Goal: Browse casually: Explore the website without a specific task or goal

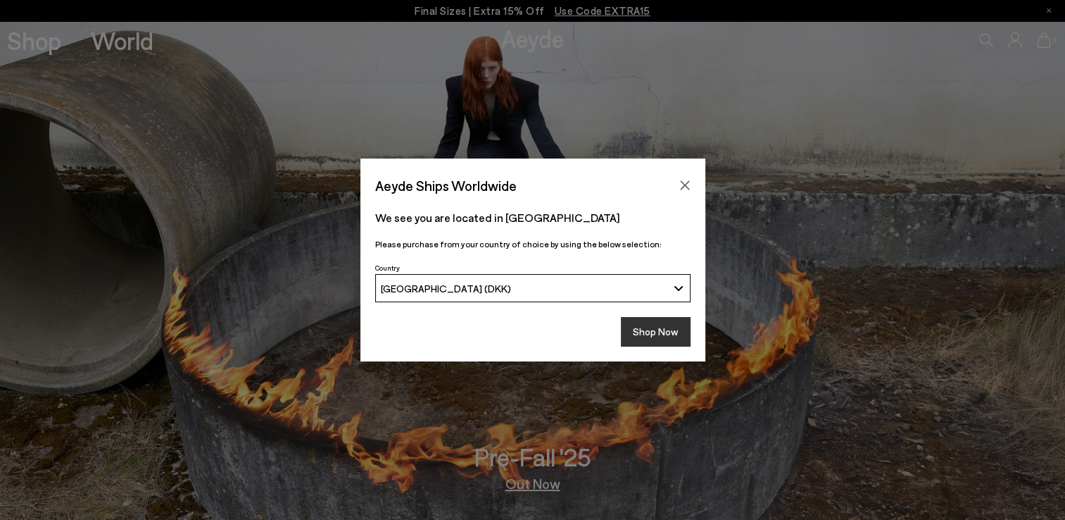
click at [665, 323] on button "Shop Now" at bounding box center [656, 332] width 70 height 30
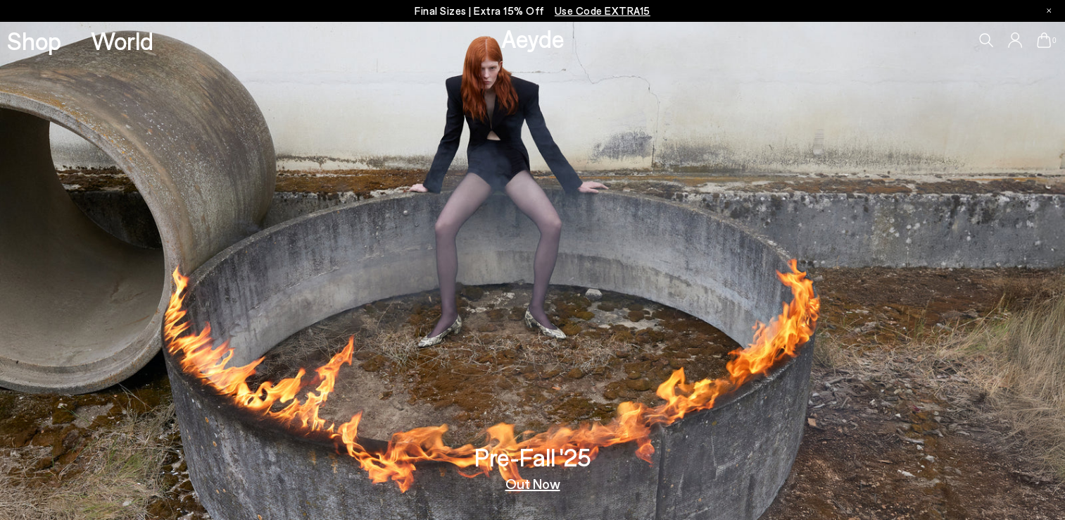
click at [519, 479] on link "Out Now" at bounding box center [532, 483] width 55 height 14
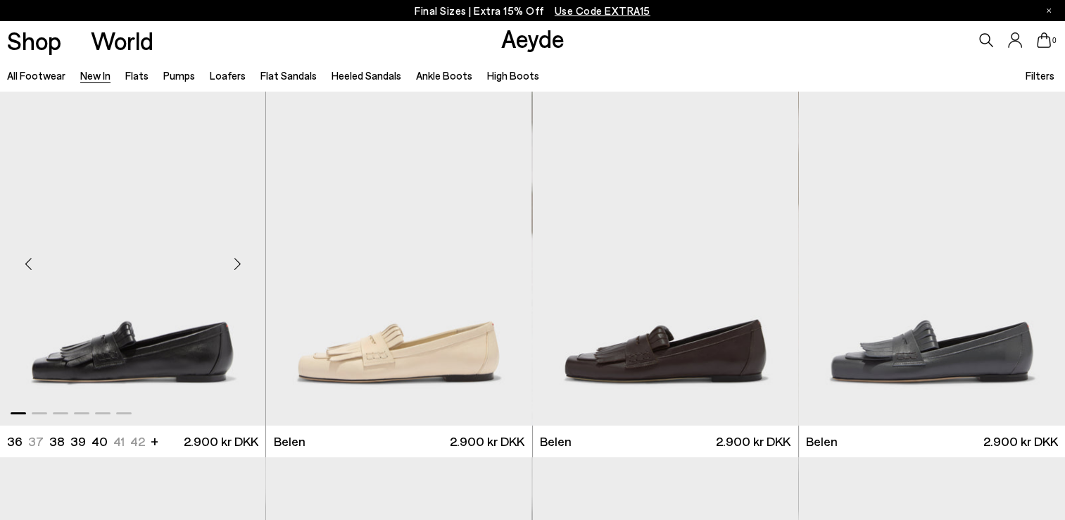
click at [243, 266] on div "Next slide" at bounding box center [237, 263] width 42 height 42
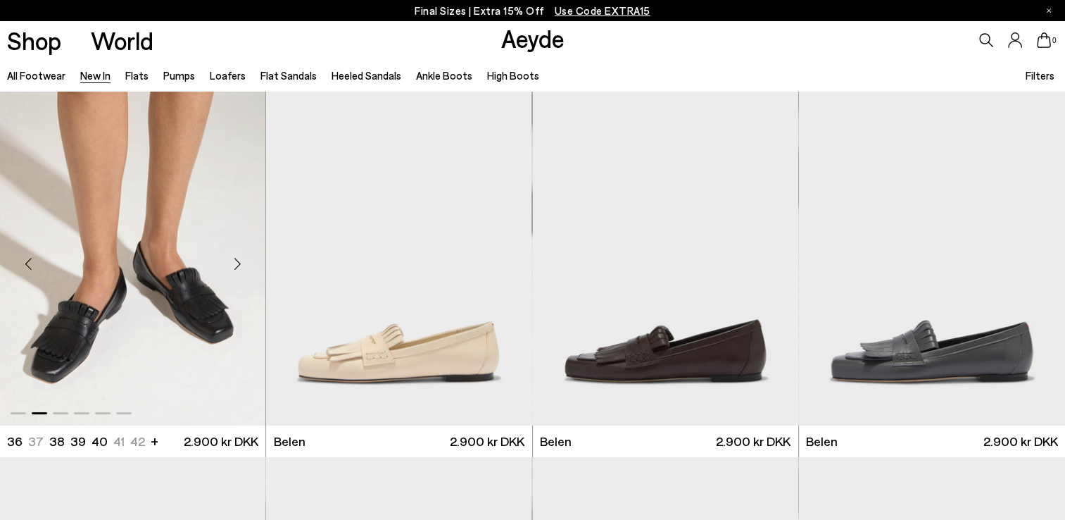
click at [244, 265] on div "Next slide" at bounding box center [237, 263] width 42 height 42
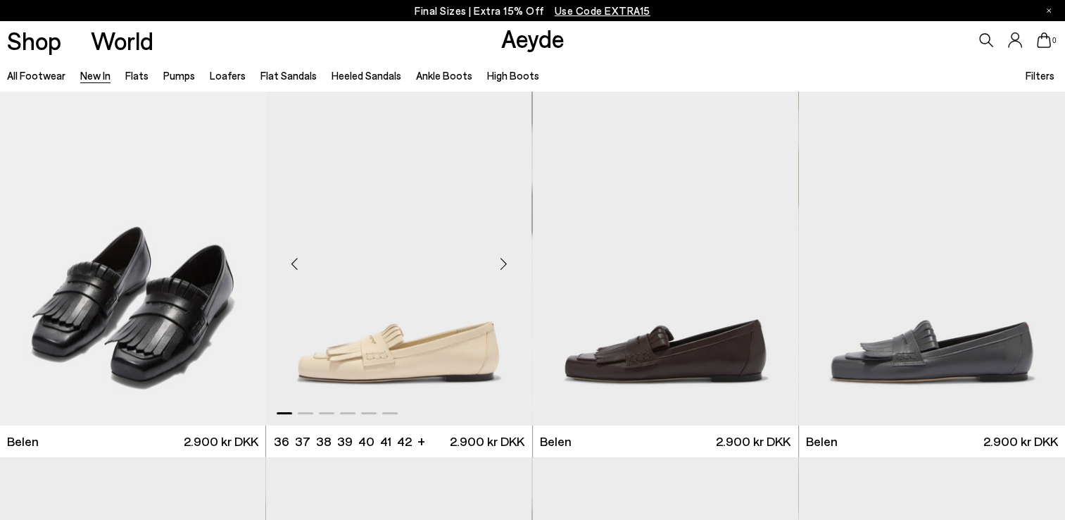
click at [501, 268] on div "Next slide" at bounding box center [504, 263] width 42 height 42
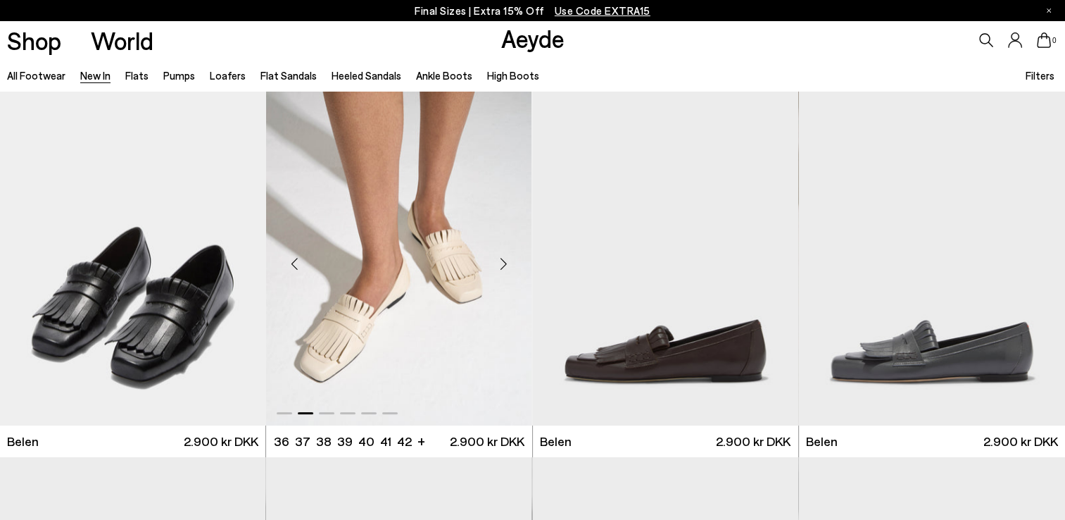
click at [501, 268] on div "Next slide" at bounding box center [504, 263] width 42 height 42
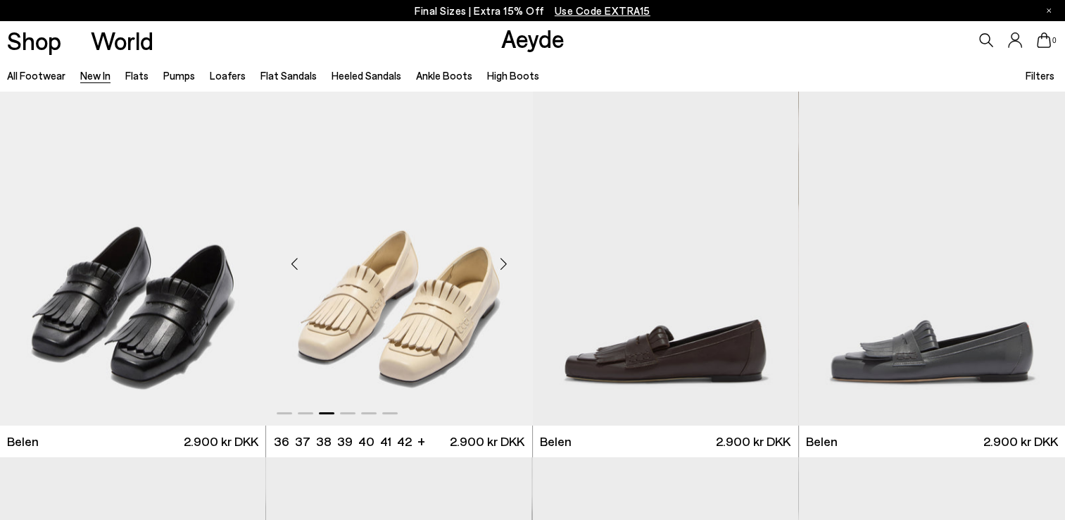
click at [501, 268] on div "Next slide" at bounding box center [504, 263] width 42 height 42
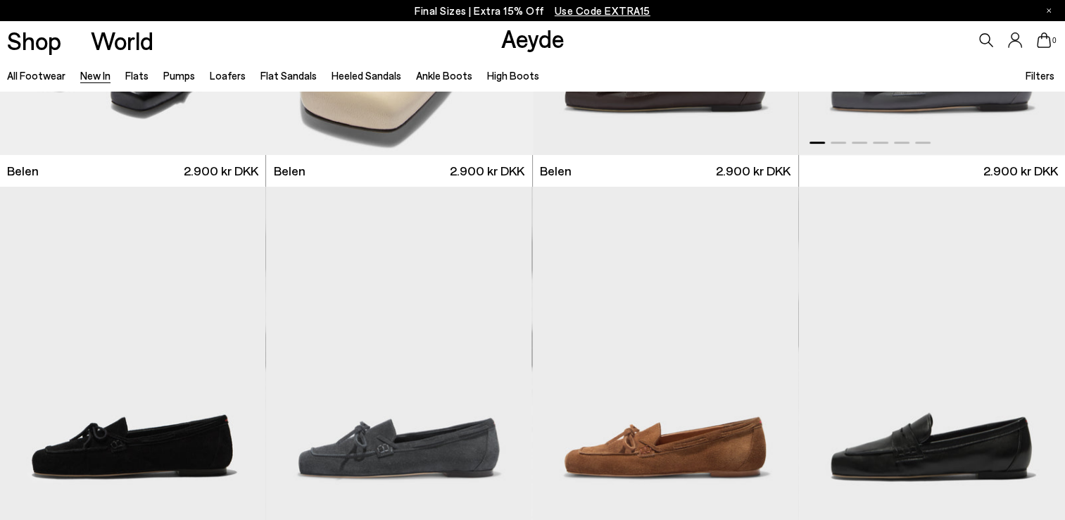
scroll to position [349, 0]
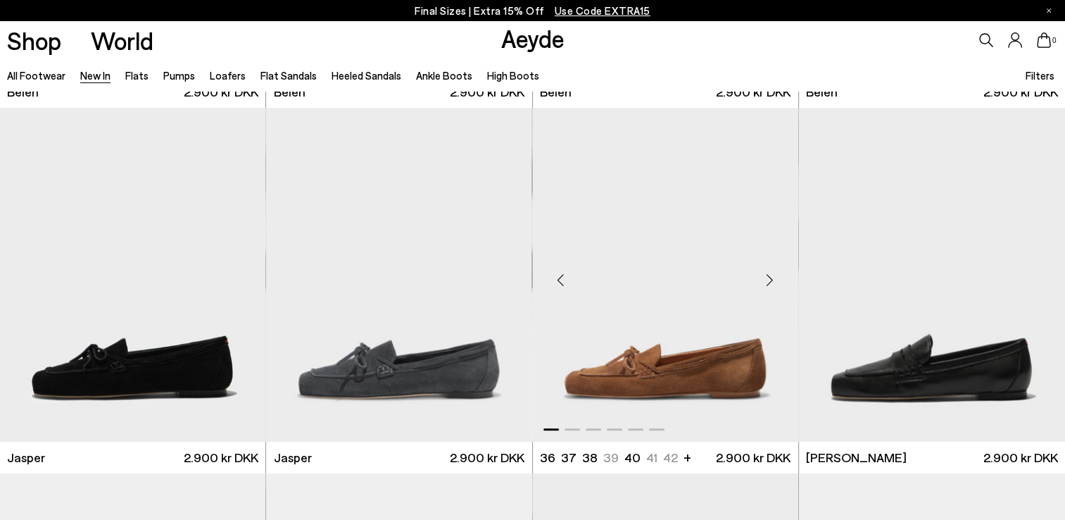
click at [765, 285] on div "Next slide" at bounding box center [770, 280] width 42 height 42
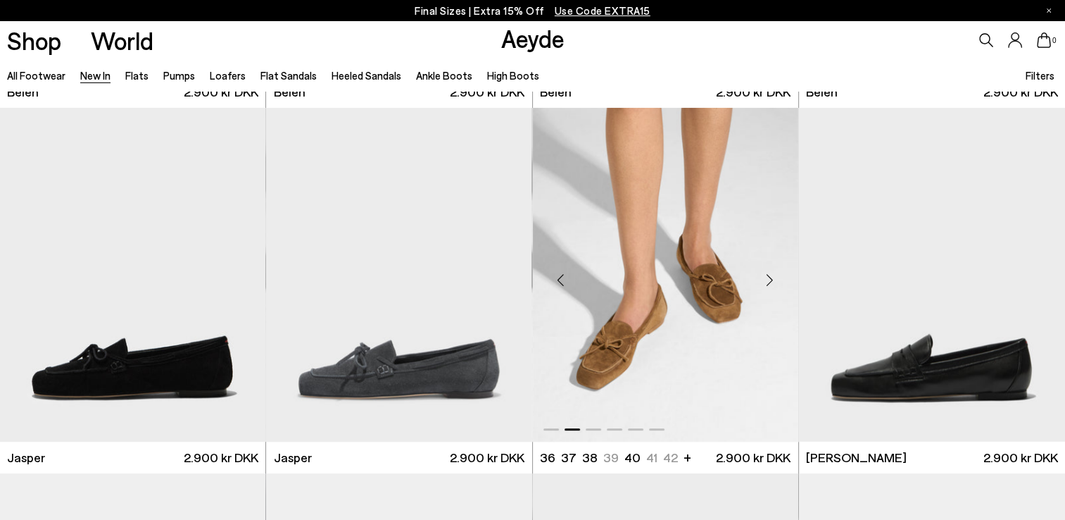
click at [765, 285] on div "Next slide" at bounding box center [770, 280] width 42 height 42
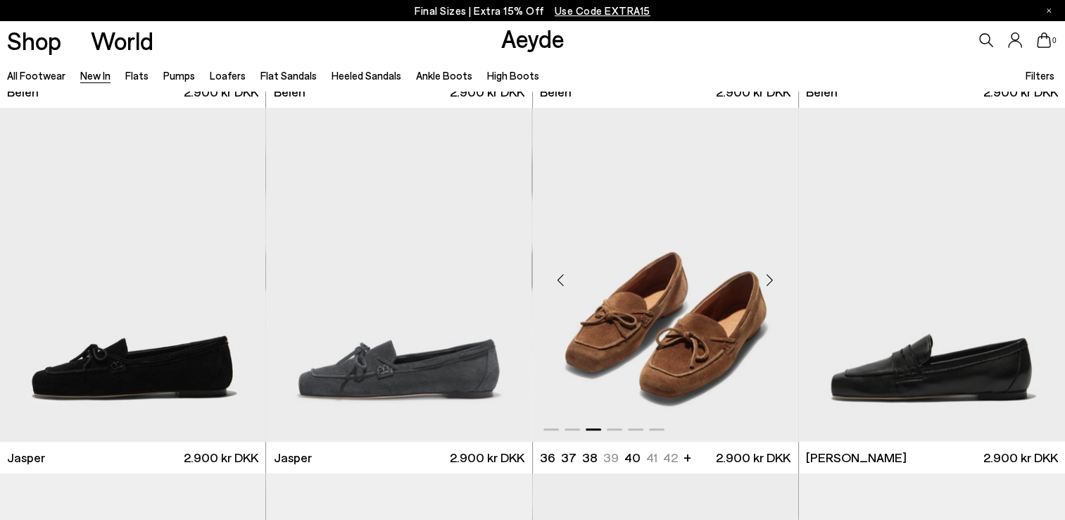
click at [765, 285] on div "Next slide" at bounding box center [770, 280] width 42 height 42
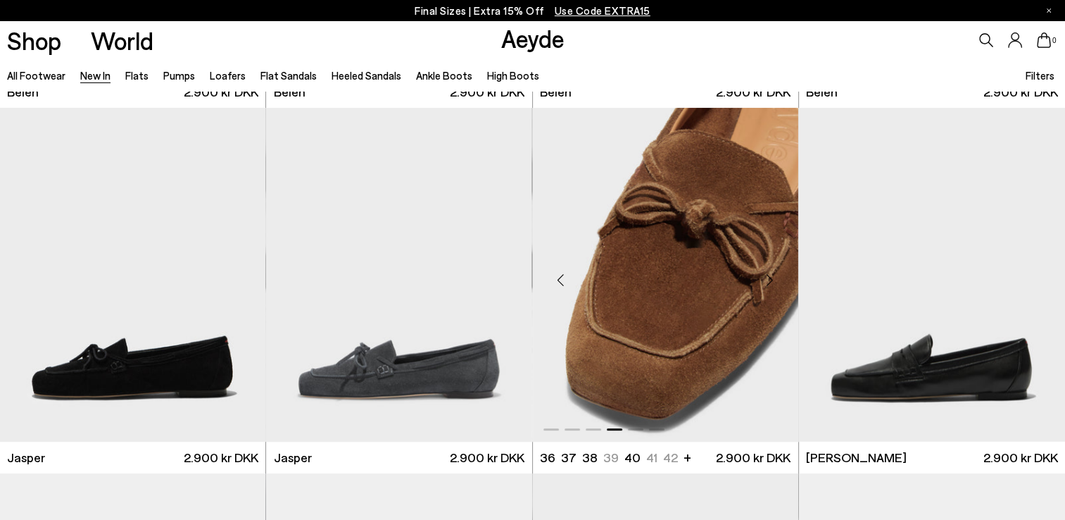
click at [765, 285] on div "Next slide" at bounding box center [770, 280] width 42 height 42
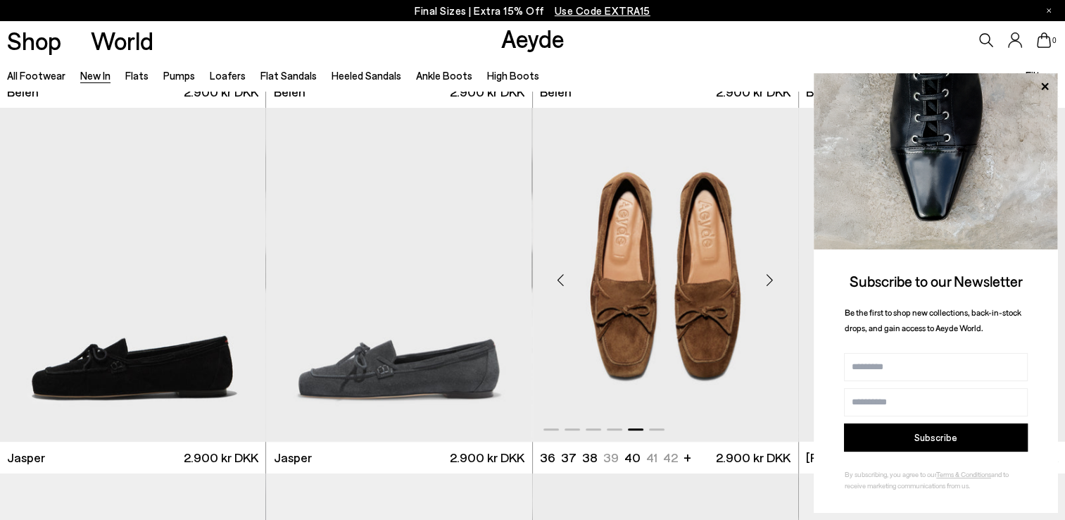
scroll to position [355, 0]
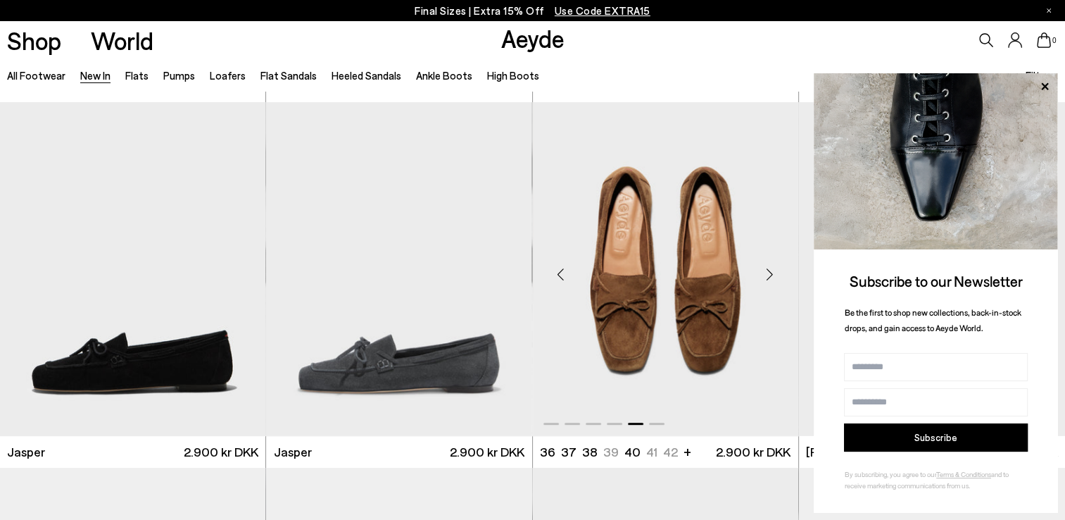
click at [771, 268] on div "Next slide" at bounding box center [770, 274] width 42 height 42
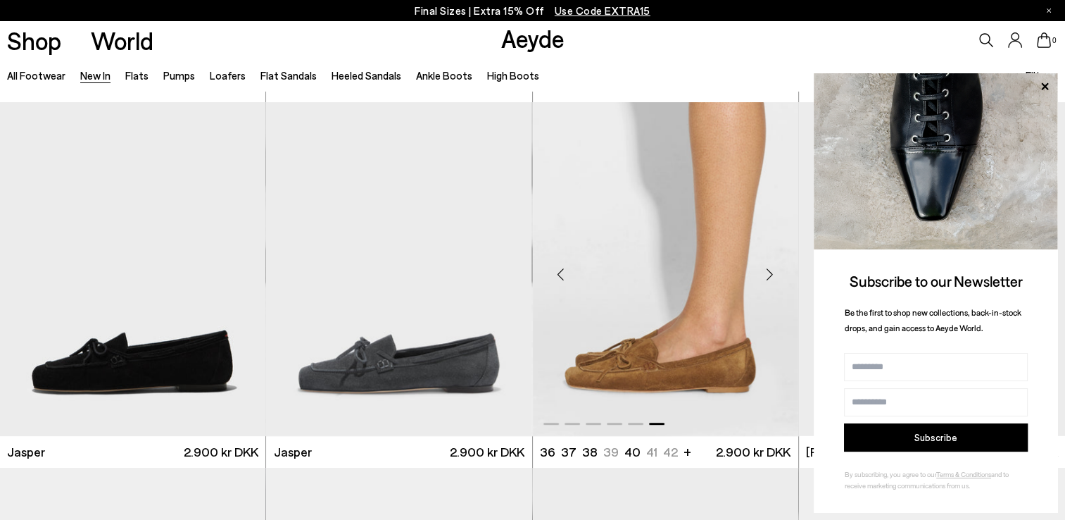
click at [771, 268] on div "Next slide" at bounding box center [770, 274] width 42 height 42
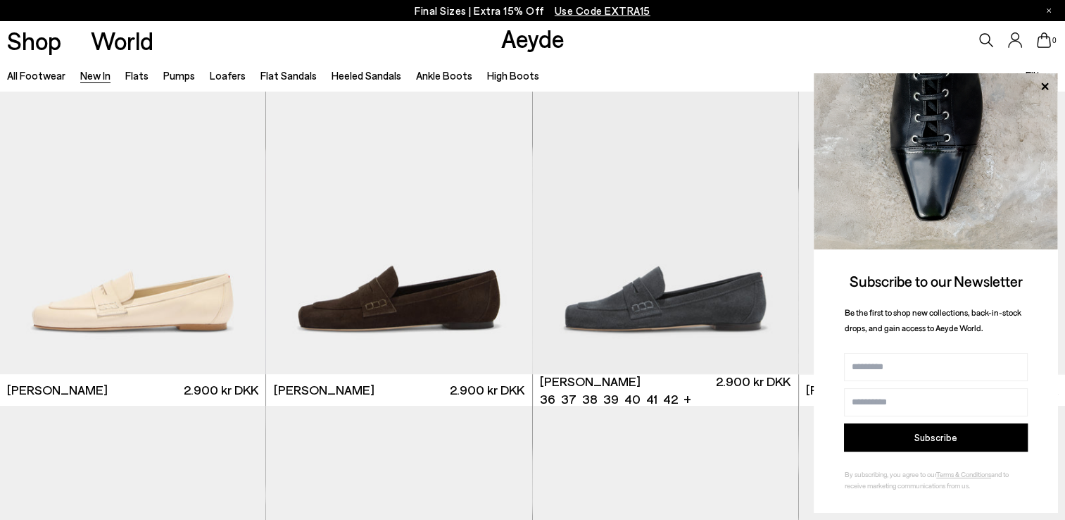
scroll to position [783, 0]
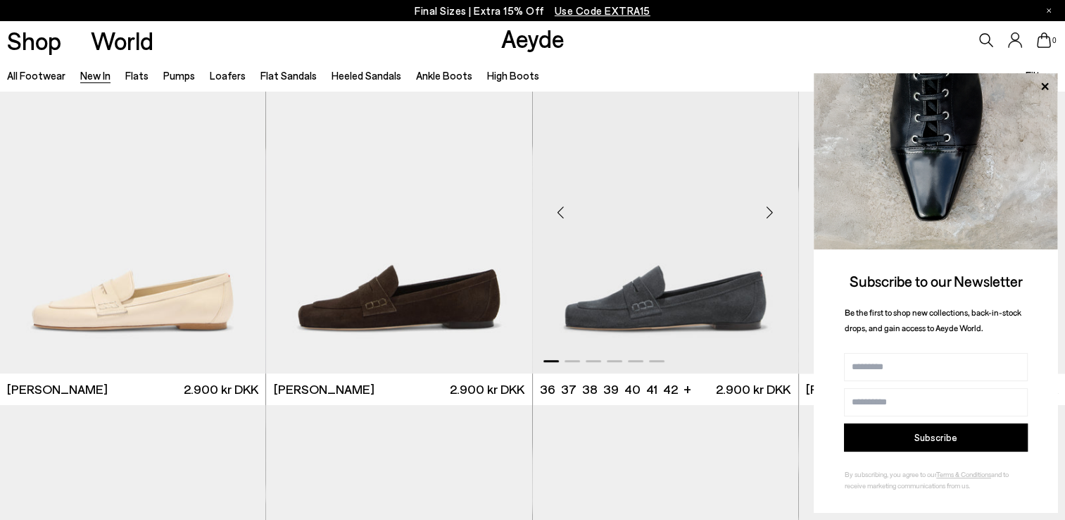
click at [772, 223] on div "Next slide" at bounding box center [770, 212] width 42 height 42
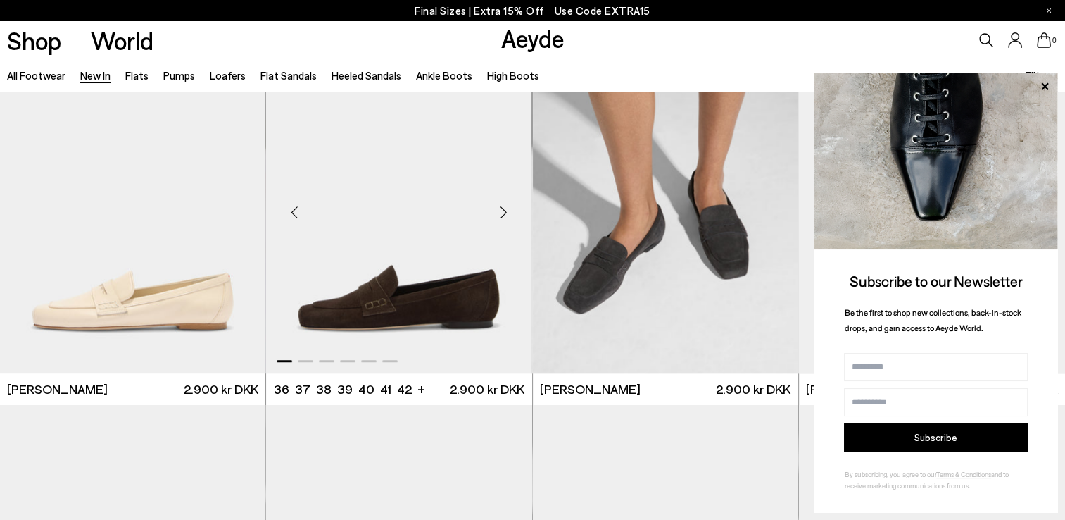
click at [522, 211] on div "Next slide" at bounding box center [504, 212] width 42 height 42
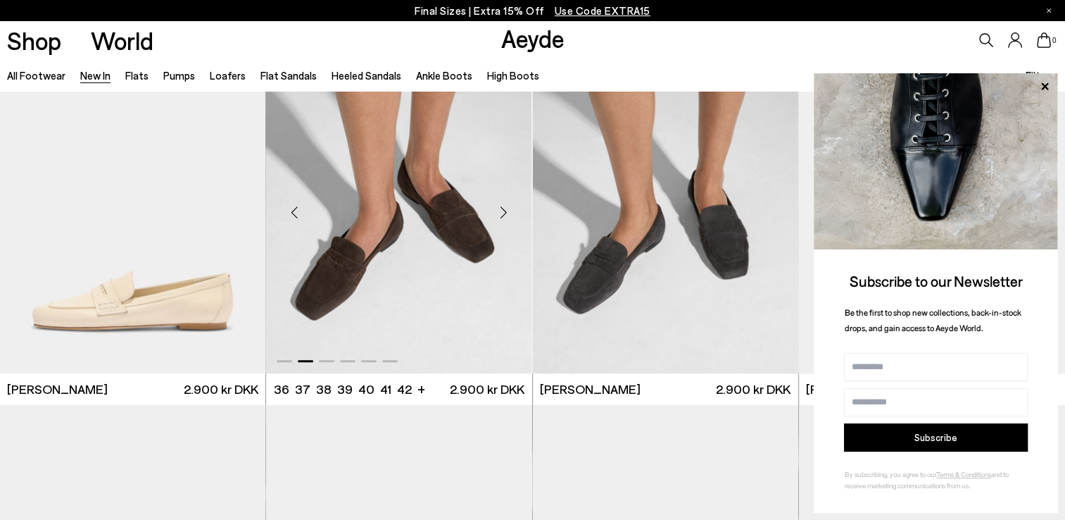
click at [496, 210] on div "Next slide" at bounding box center [504, 212] width 42 height 42
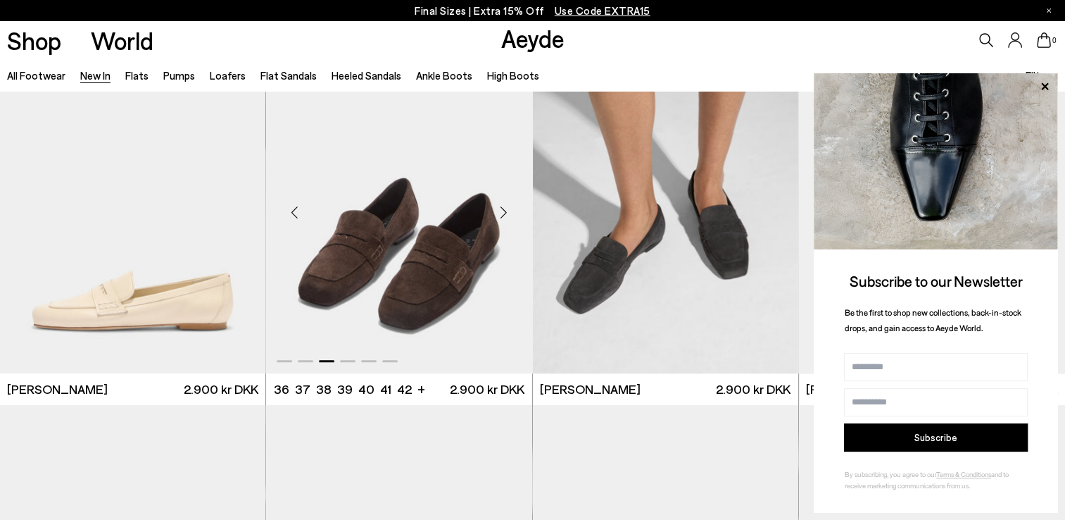
click at [496, 210] on div "Next slide" at bounding box center [504, 212] width 42 height 42
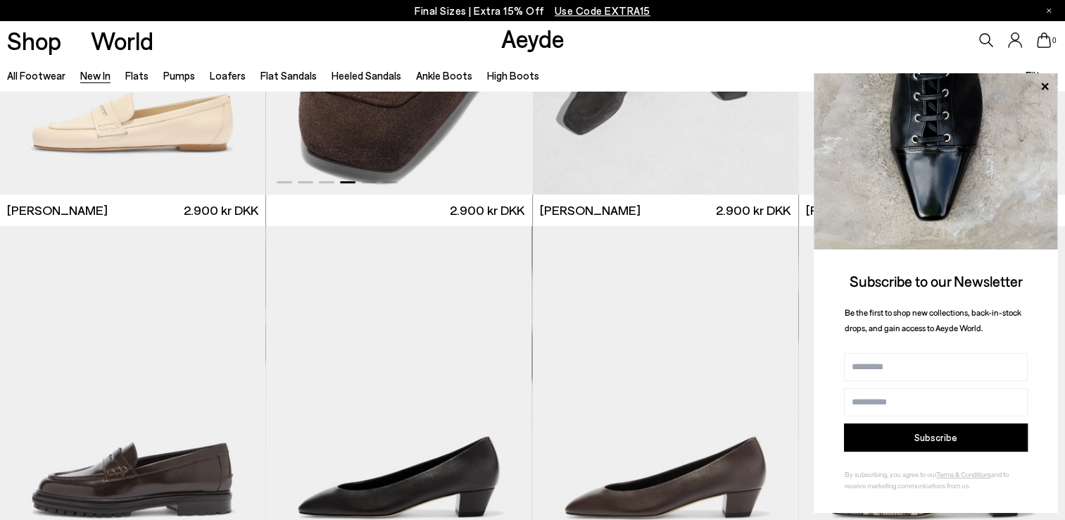
scroll to position [962, 0]
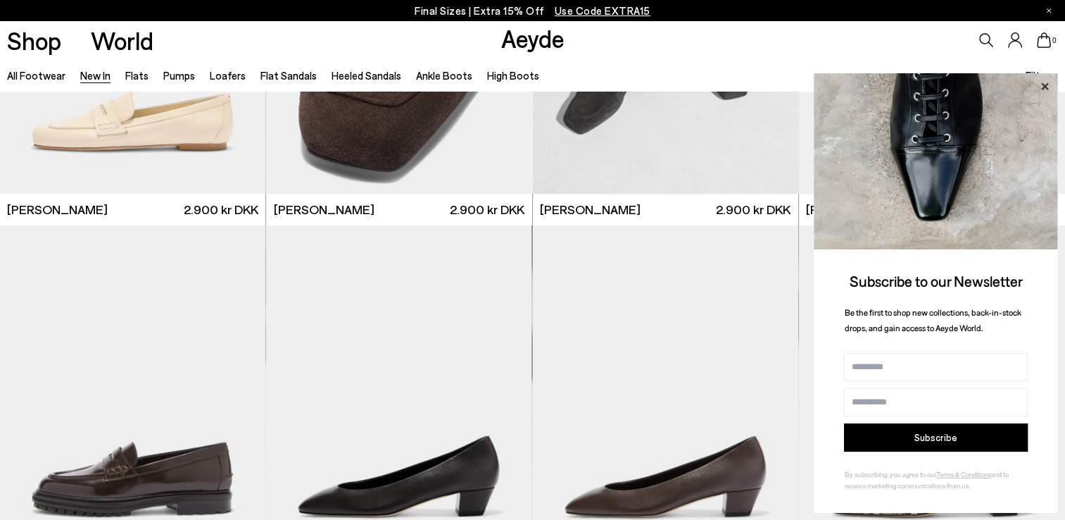
click at [1047, 89] on icon at bounding box center [1044, 85] width 7 height 7
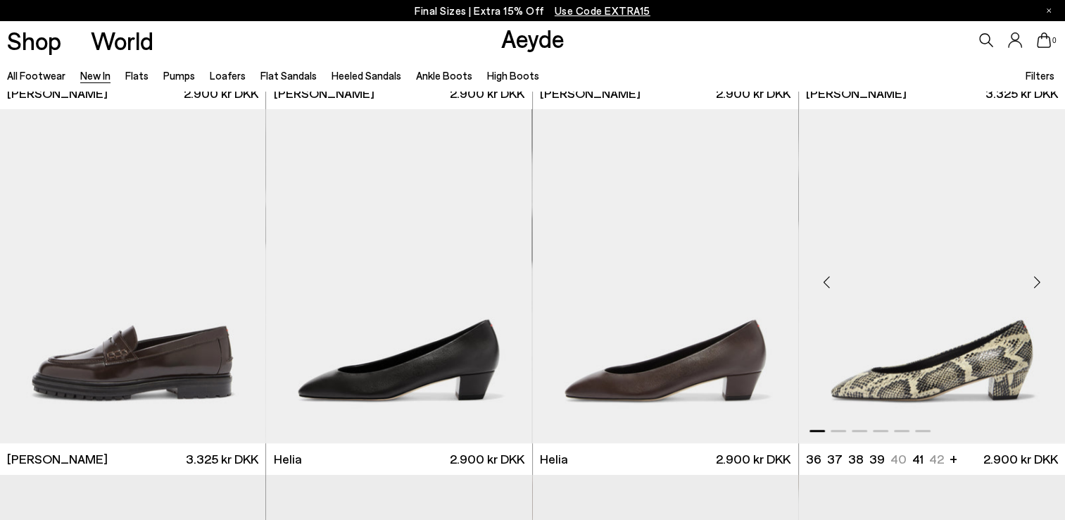
scroll to position [1083, 0]
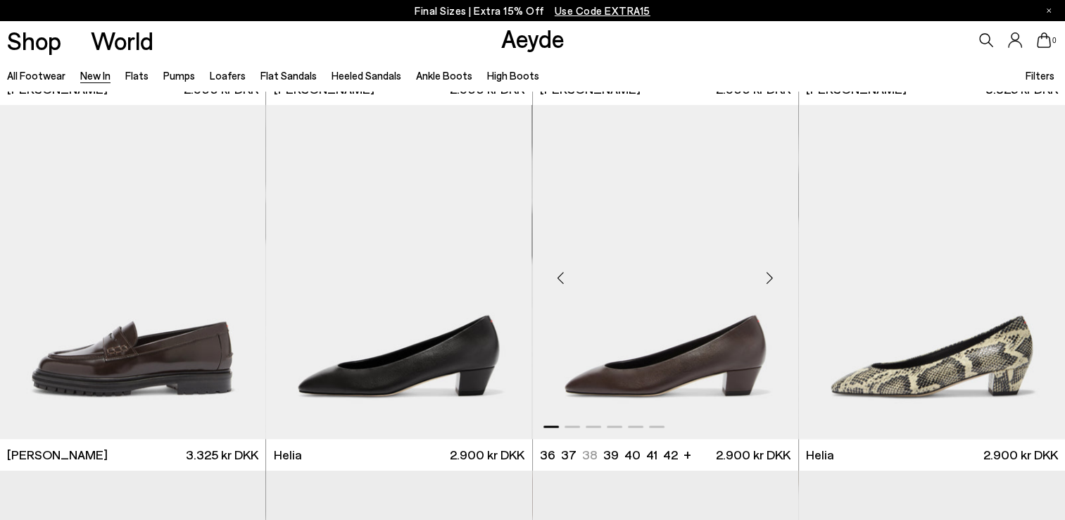
click at [543, 363] on img "1 / 6" at bounding box center [665, 272] width 265 height 334
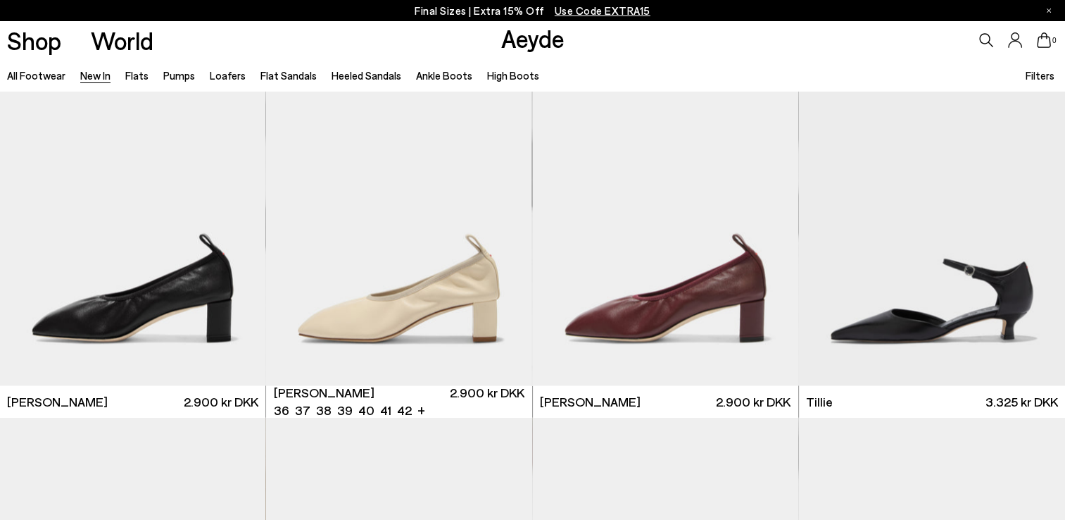
scroll to position [2601, 0]
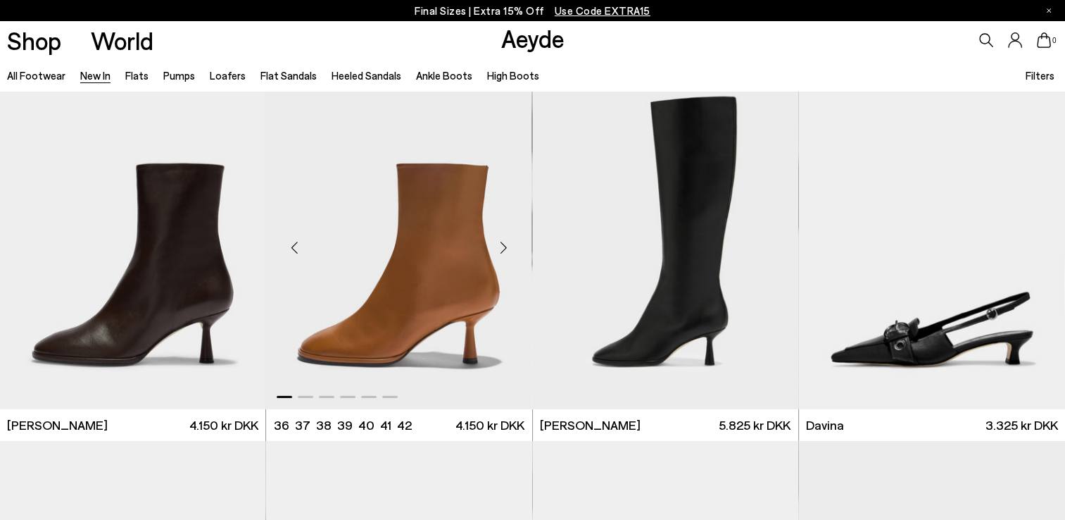
scroll to position [4048, 0]
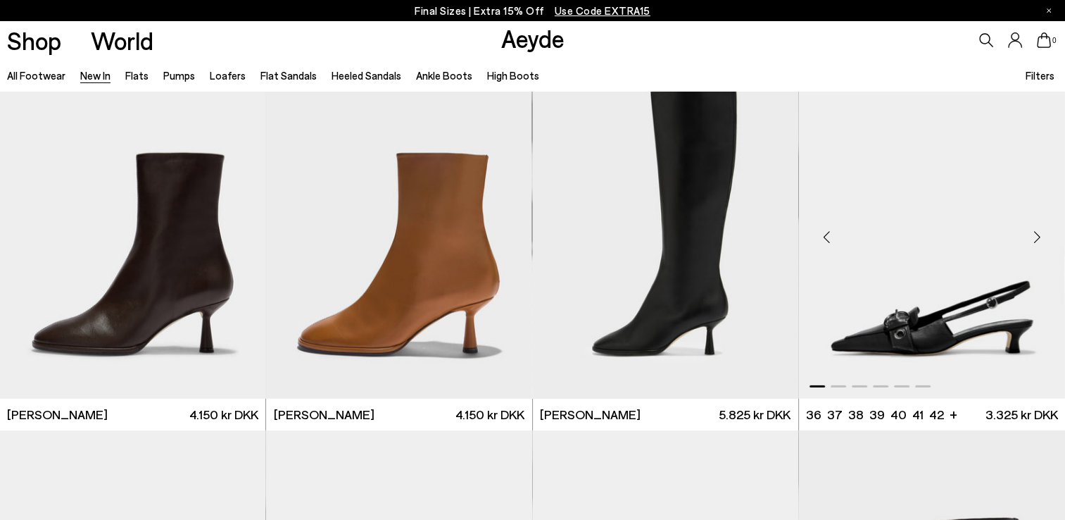
click at [1036, 232] on div "Next slide" at bounding box center [1037, 237] width 42 height 42
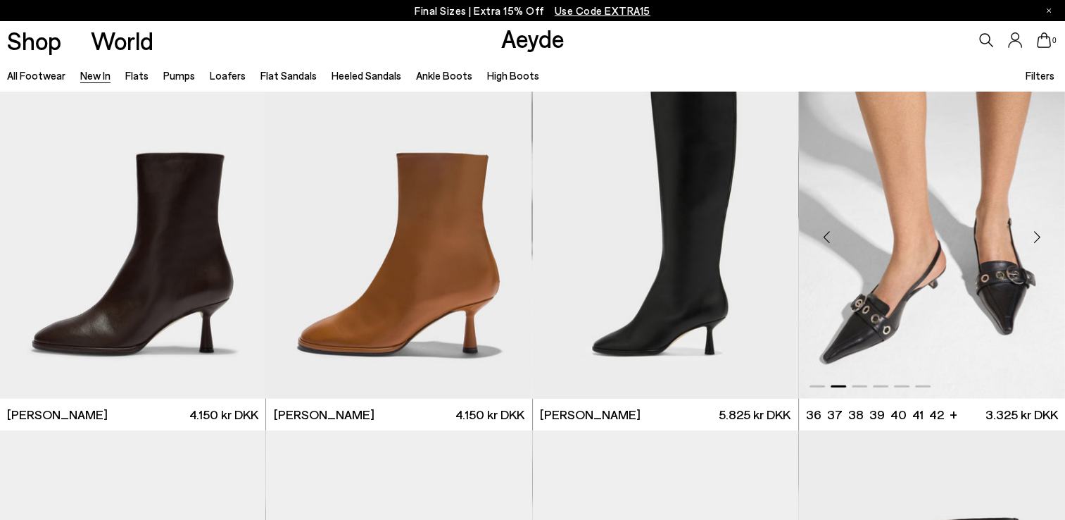
click at [1036, 232] on div "Next slide" at bounding box center [1037, 237] width 42 height 42
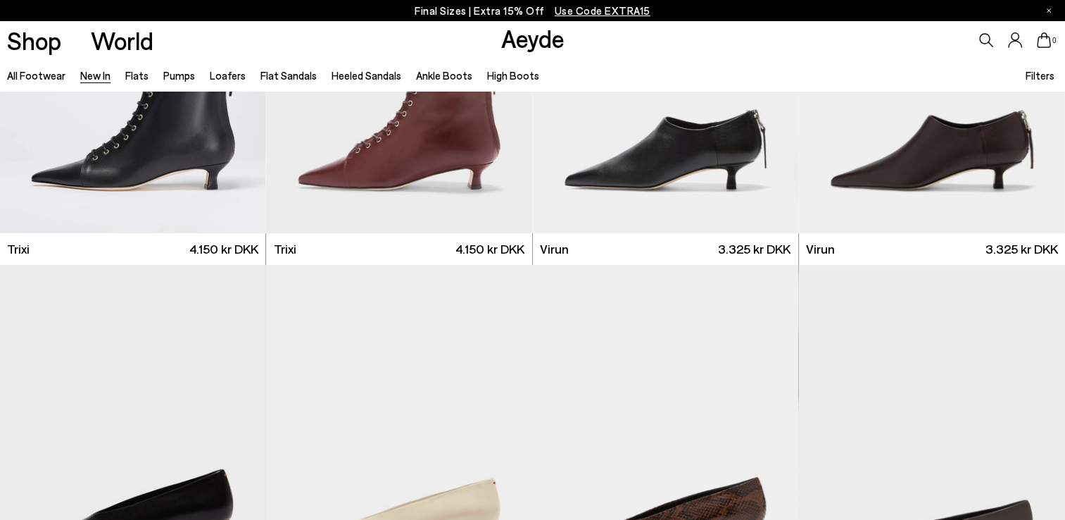
scroll to position [5311, 0]
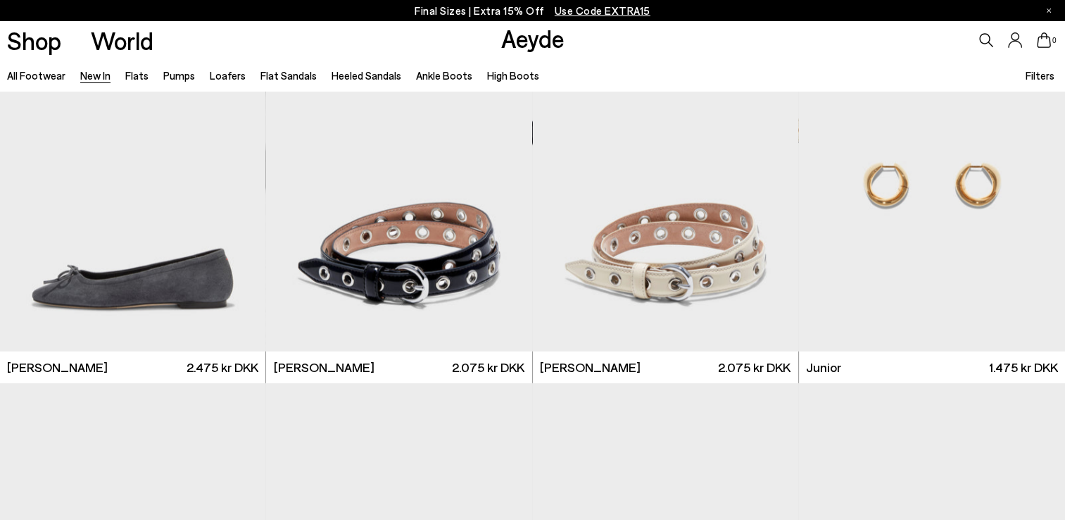
scroll to position [8861, 0]
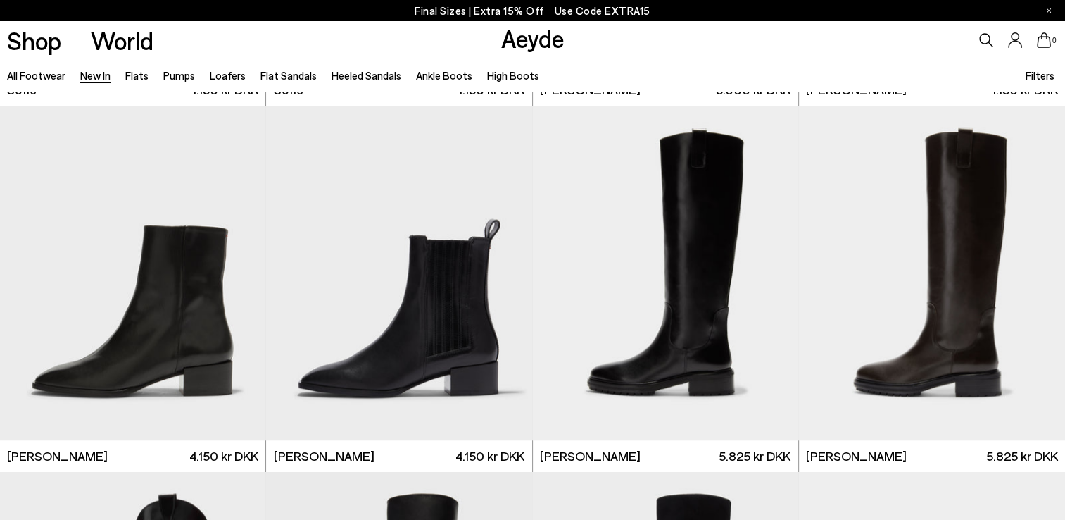
scroll to position [11654, 0]
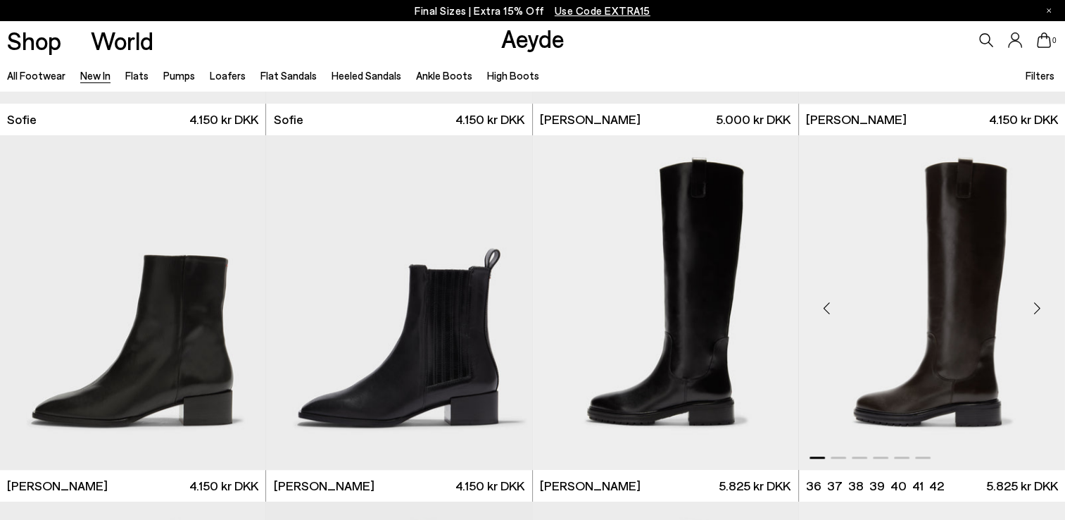
click at [1042, 310] on div "Next slide" at bounding box center [1037, 308] width 42 height 42
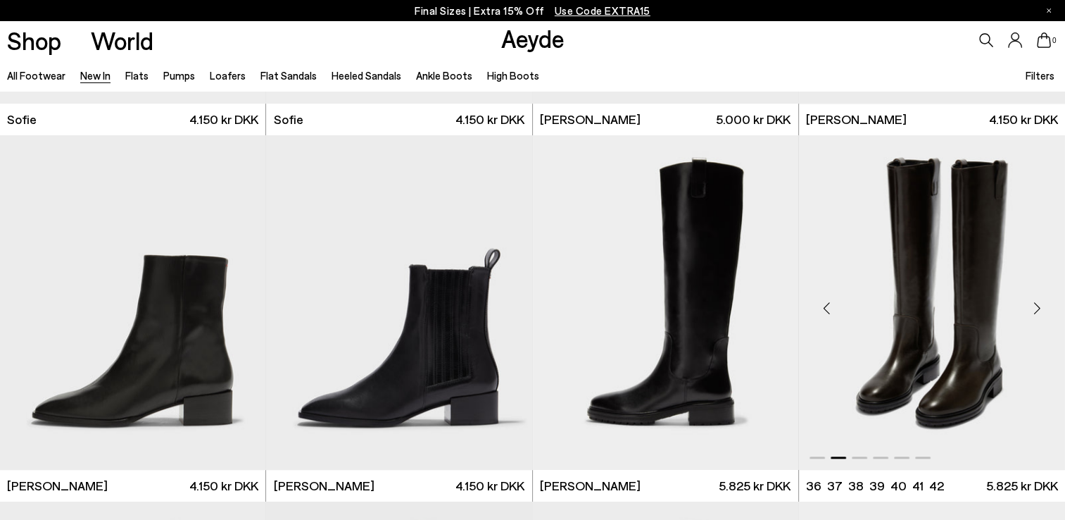
click at [1042, 310] on div "Next slide" at bounding box center [1037, 308] width 42 height 42
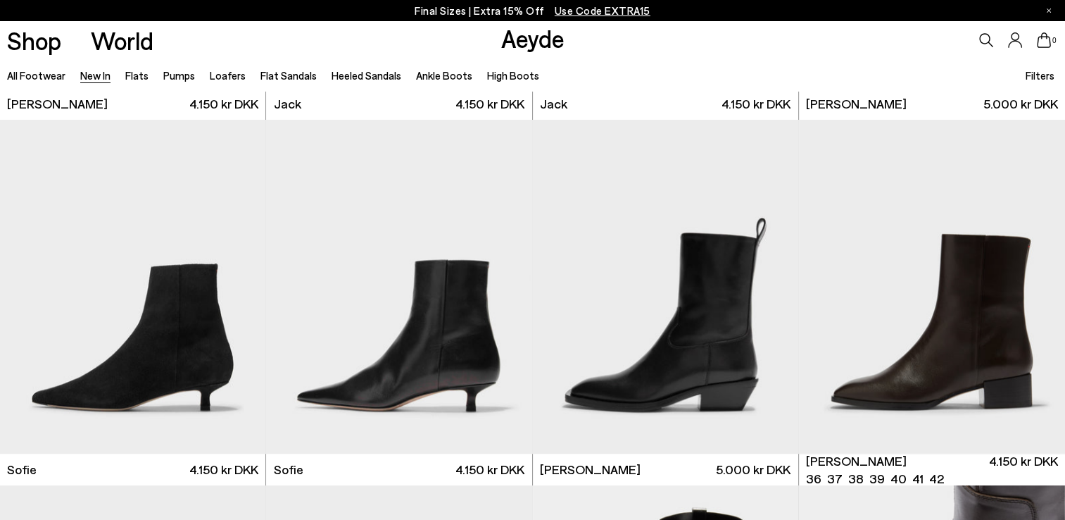
scroll to position [11302, 0]
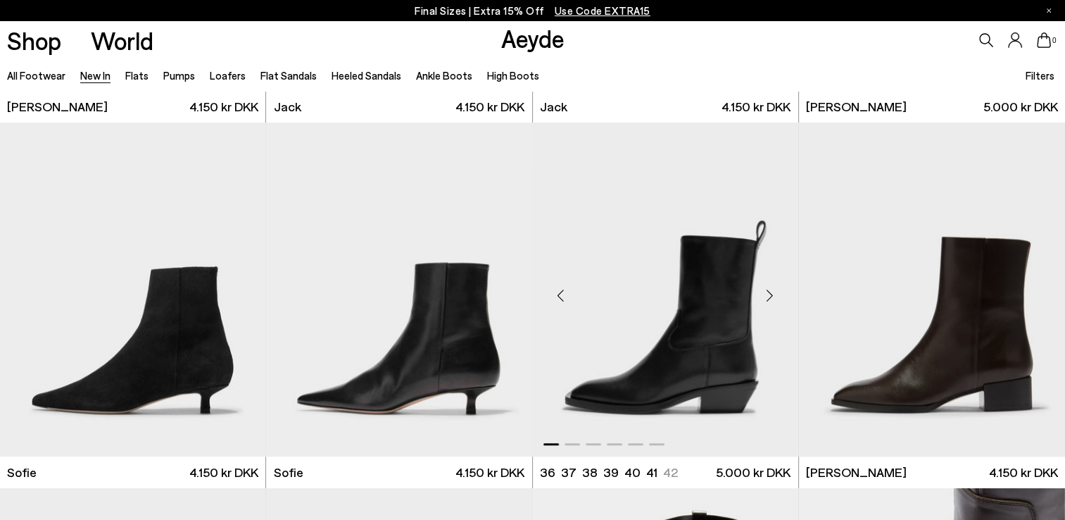
click at [765, 289] on div "Next slide" at bounding box center [770, 295] width 42 height 42
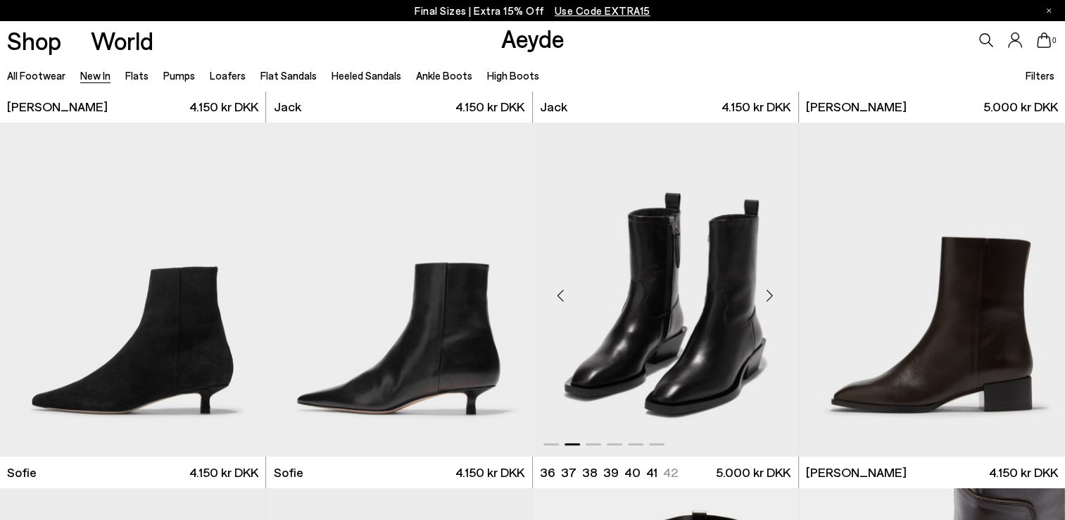
click at [765, 289] on div "Next slide" at bounding box center [770, 295] width 42 height 42
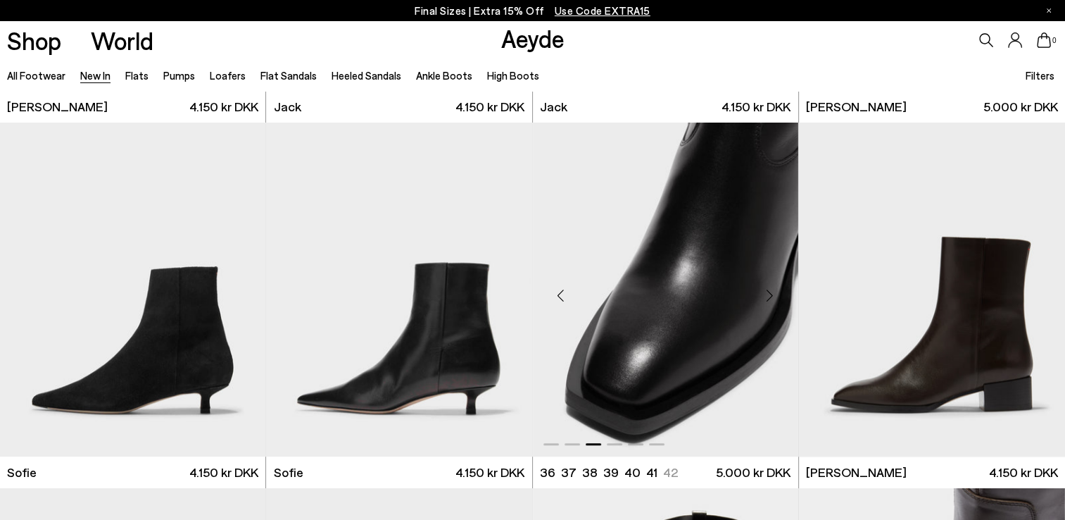
click at [765, 289] on div "Next slide" at bounding box center [770, 295] width 42 height 42
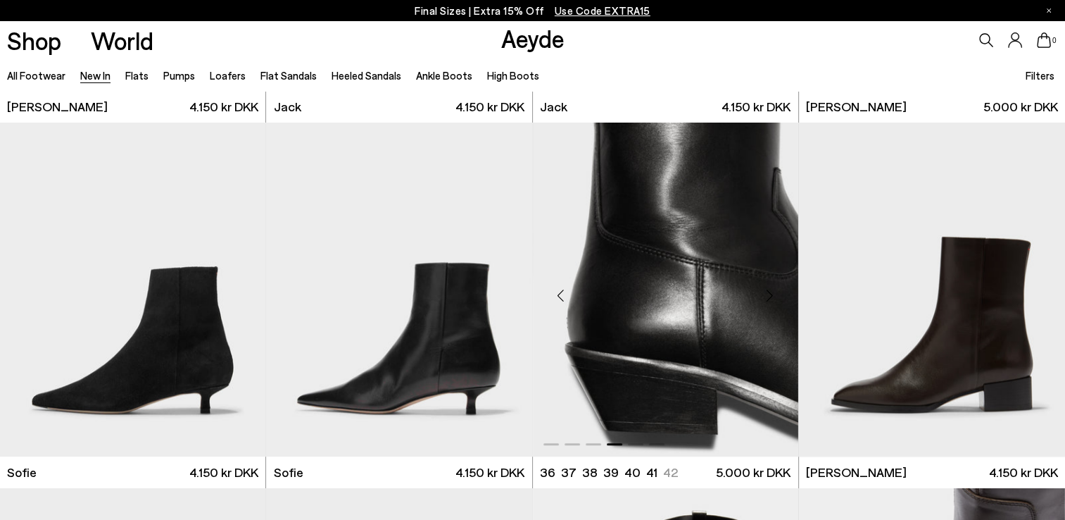
click at [765, 289] on div "Next slide" at bounding box center [770, 295] width 42 height 42
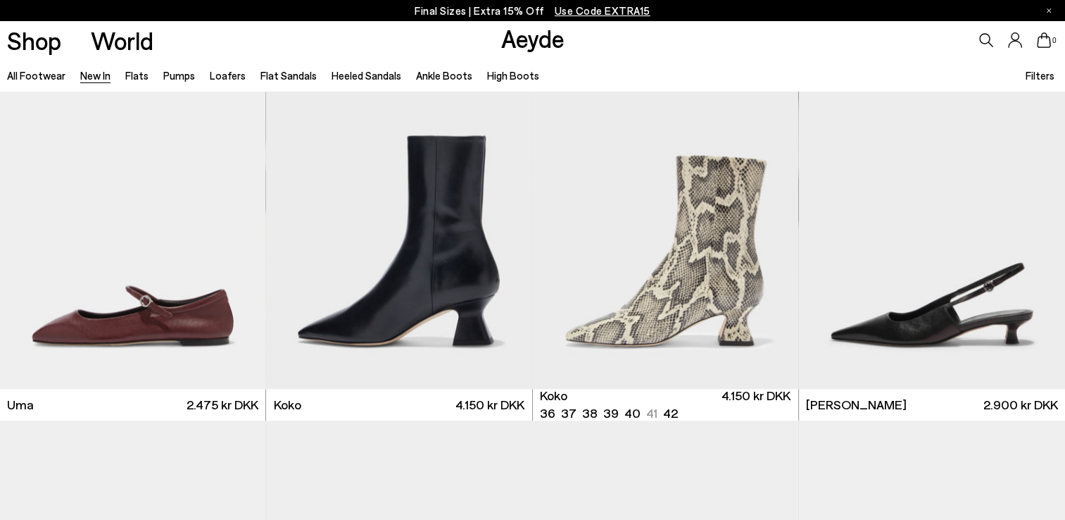
scroll to position [6981, 0]
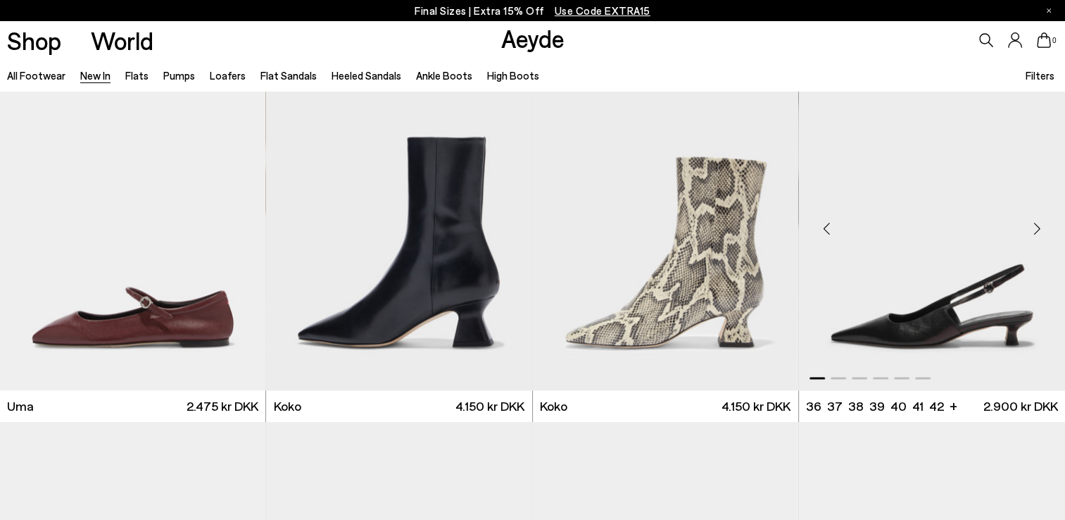
click at [1033, 225] on div "Next slide" at bounding box center [1037, 229] width 42 height 42
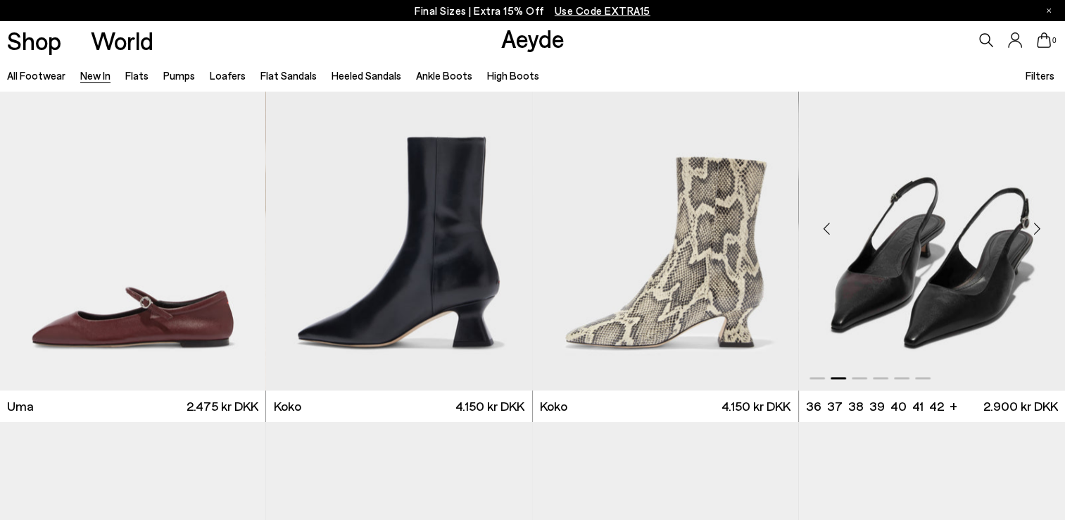
click at [1033, 225] on div "Next slide" at bounding box center [1037, 229] width 42 height 42
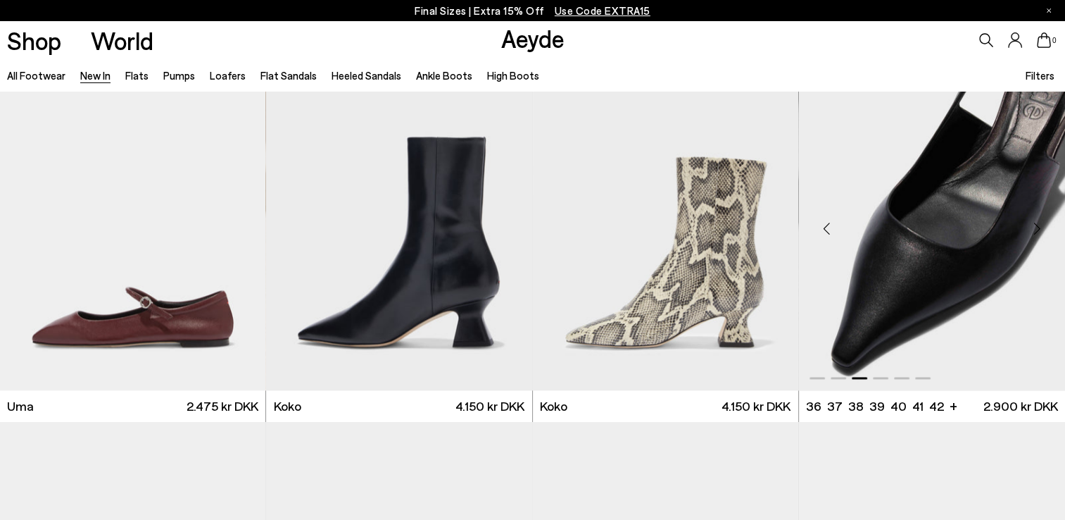
click at [1033, 225] on div "Next slide" at bounding box center [1037, 229] width 42 height 42
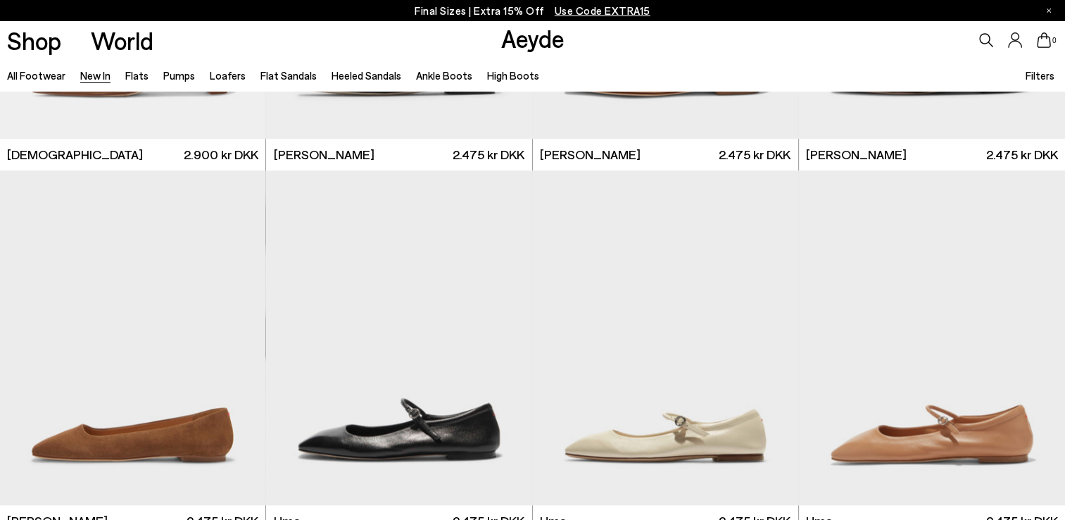
scroll to position [6500, 0]
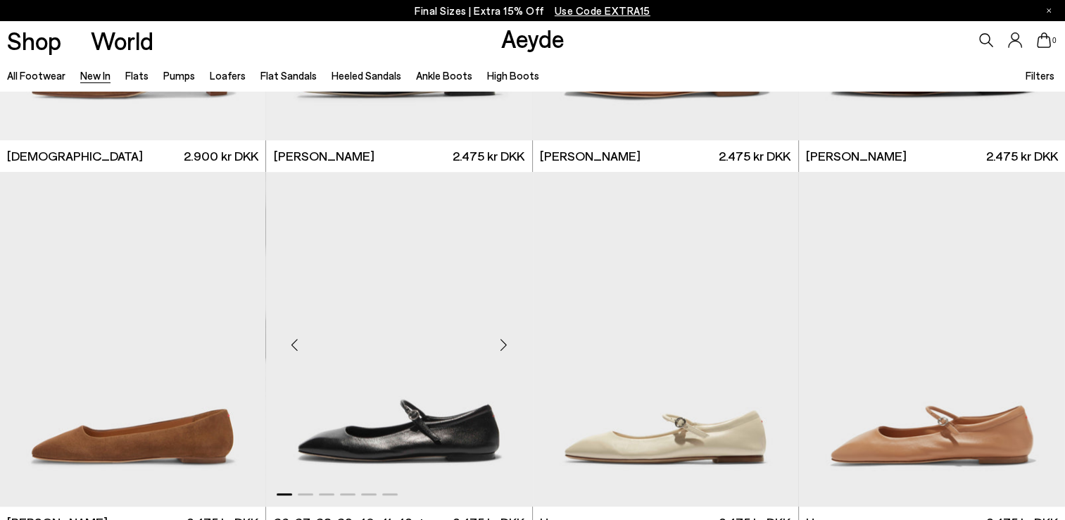
click at [503, 348] on div "Next slide" at bounding box center [504, 345] width 42 height 42
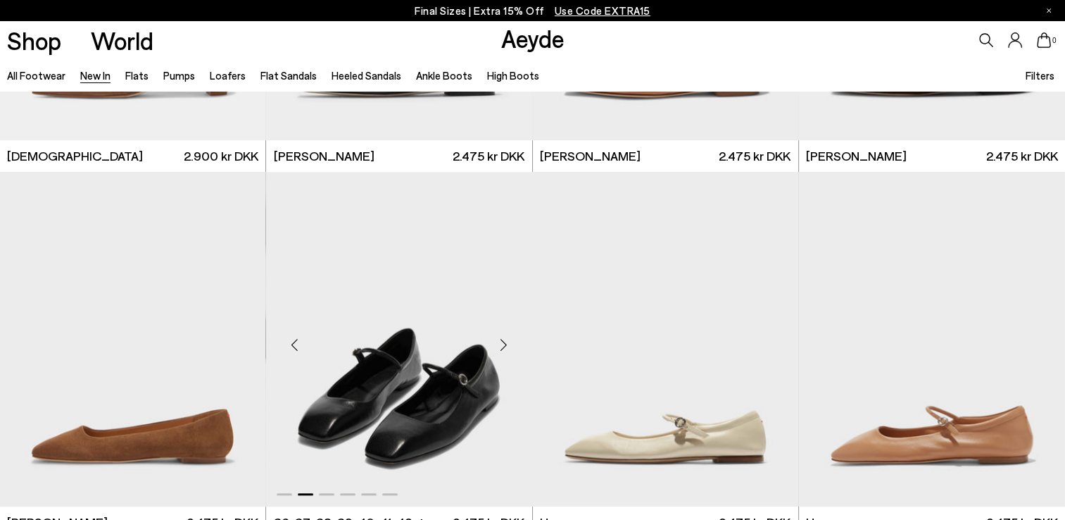
click at [503, 348] on div "Next slide" at bounding box center [504, 345] width 42 height 42
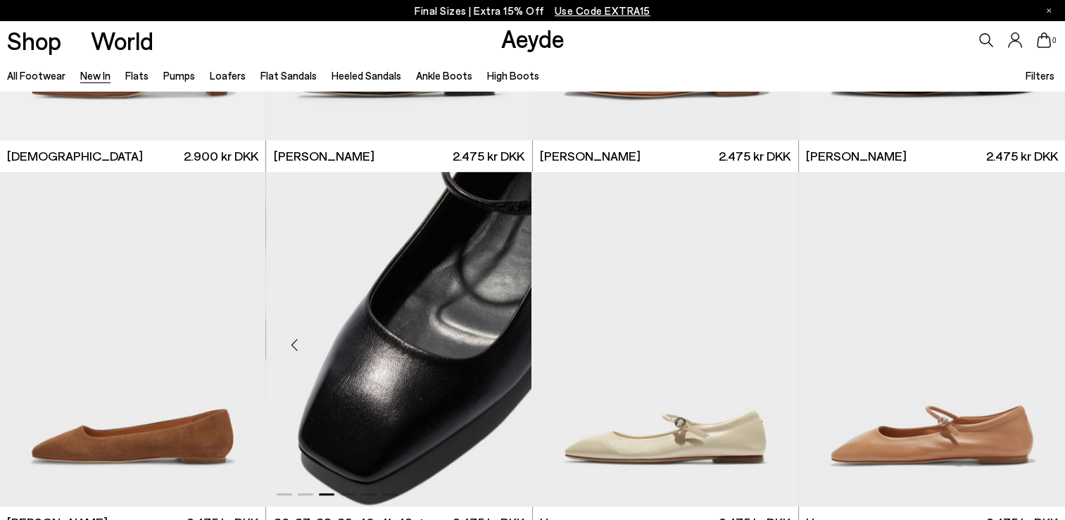
click at [503, 348] on div "Next slide" at bounding box center [504, 345] width 42 height 42
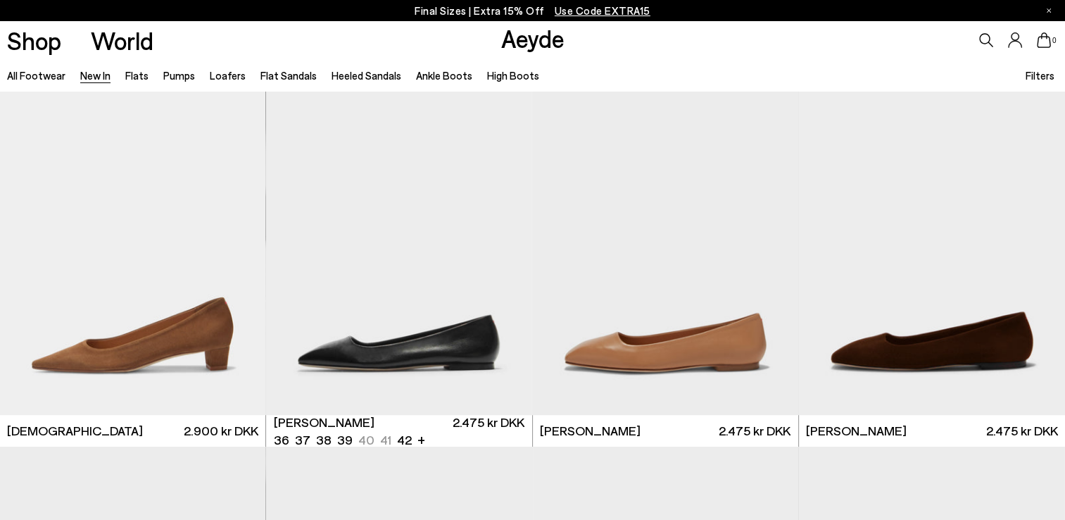
scroll to position [6224, 0]
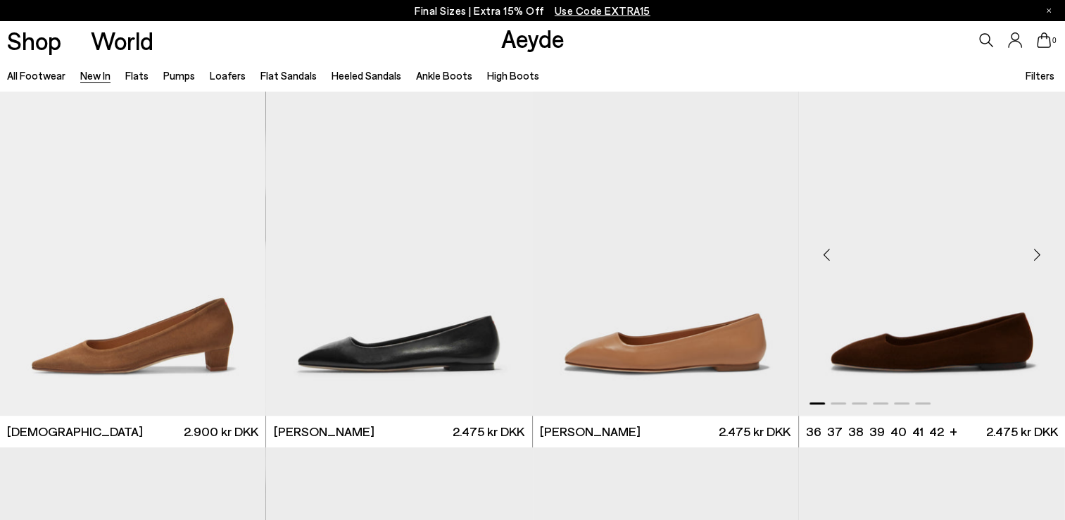
click at [1036, 249] on div "Next slide" at bounding box center [1037, 254] width 42 height 42
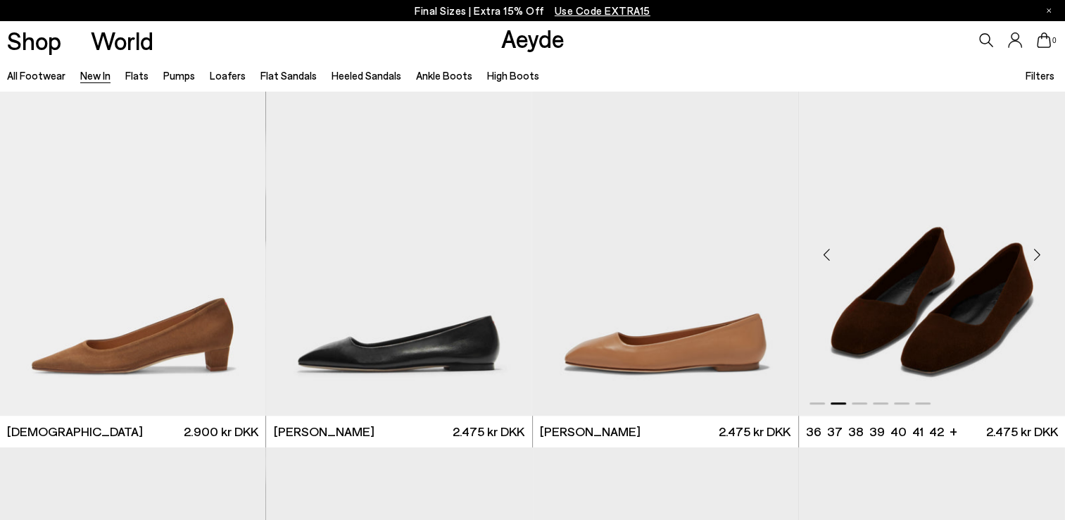
click at [1036, 249] on div "Next slide" at bounding box center [1037, 254] width 42 height 42
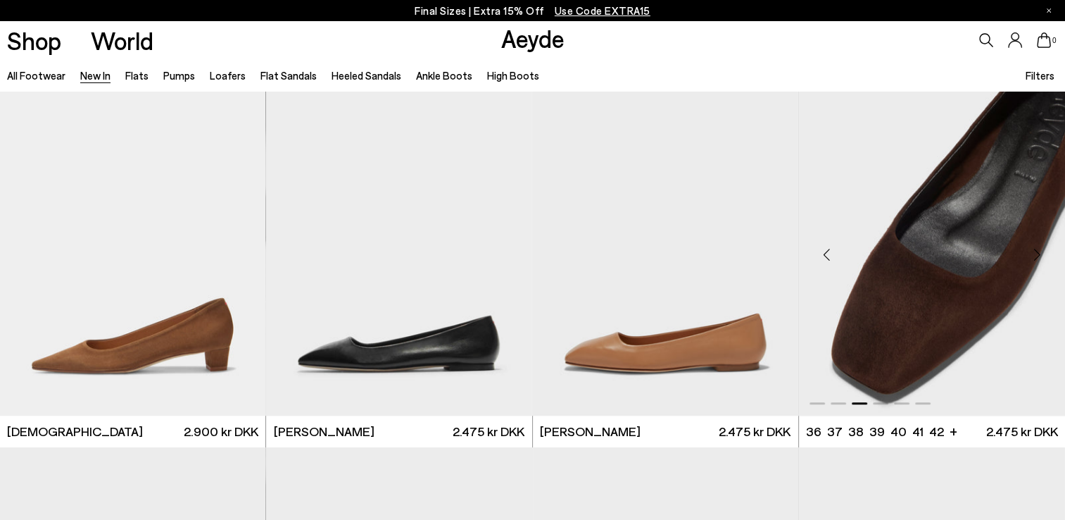
click at [1036, 249] on div "Next slide" at bounding box center [1037, 254] width 42 height 42
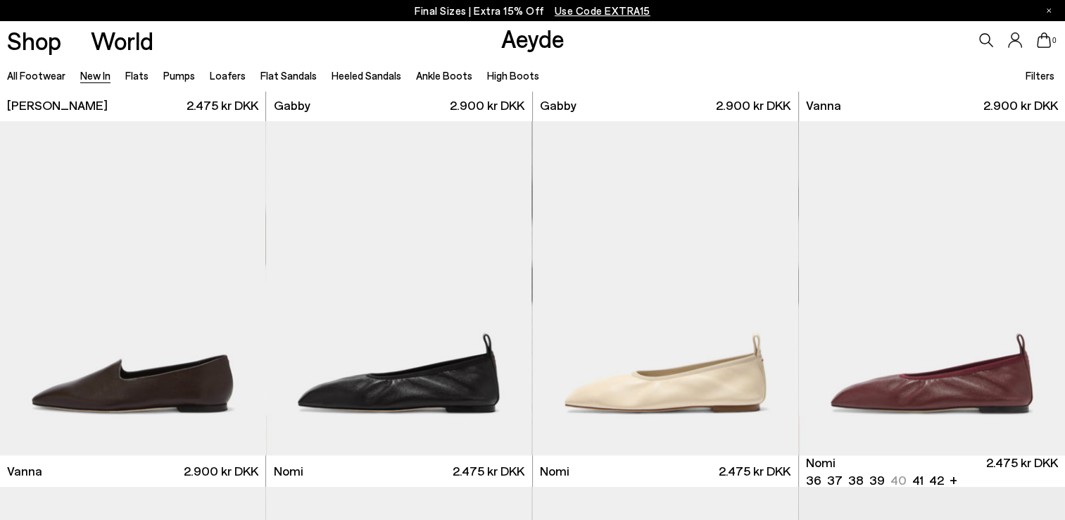
scroll to position [2164, 0]
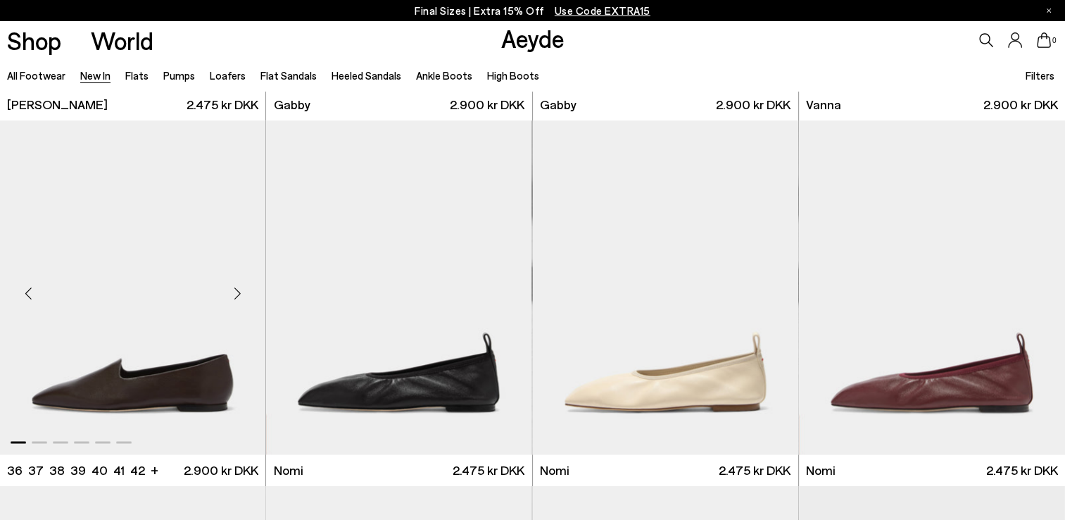
click at [234, 291] on div "Next slide" at bounding box center [237, 293] width 42 height 42
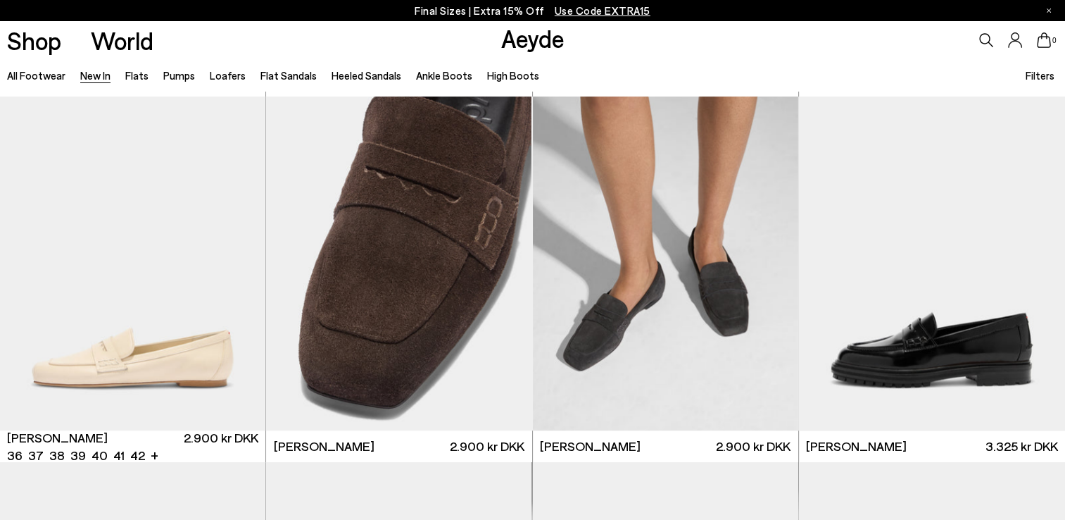
scroll to position [725, 0]
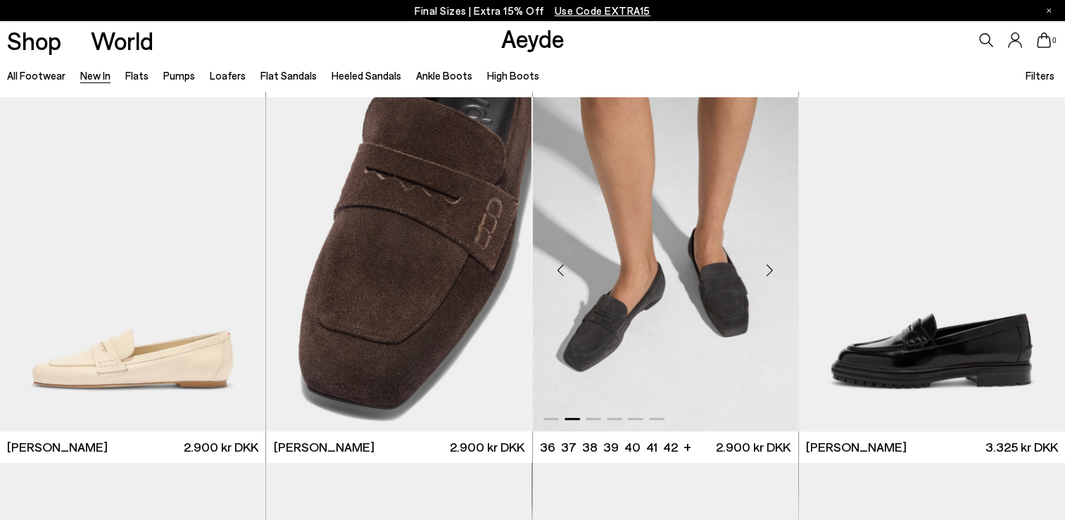
click at [767, 267] on div "Next slide" at bounding box center [770, 270] width 42 height 42
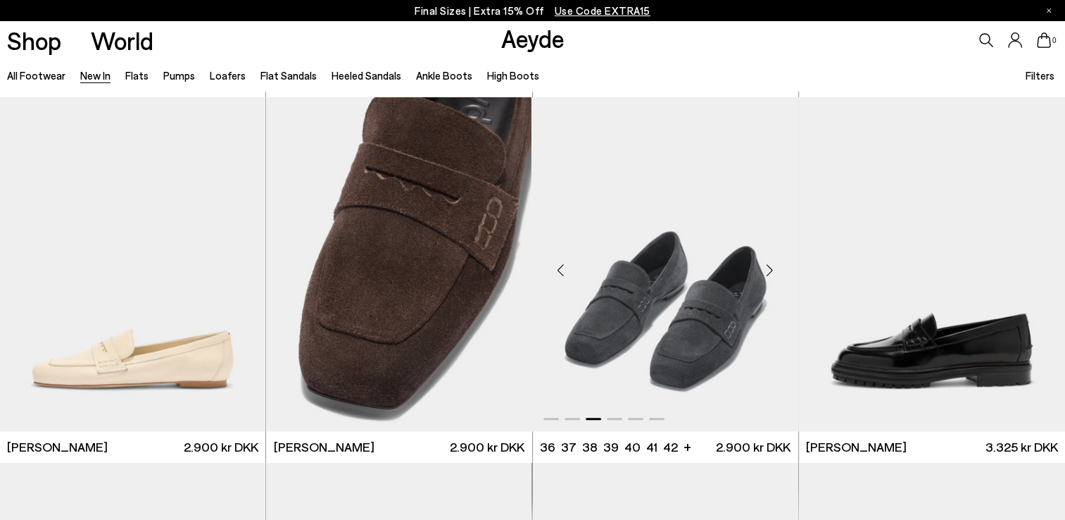
click at [767, 267] on div "Next slide" at bounding box center [770, 270] width 42 height 42
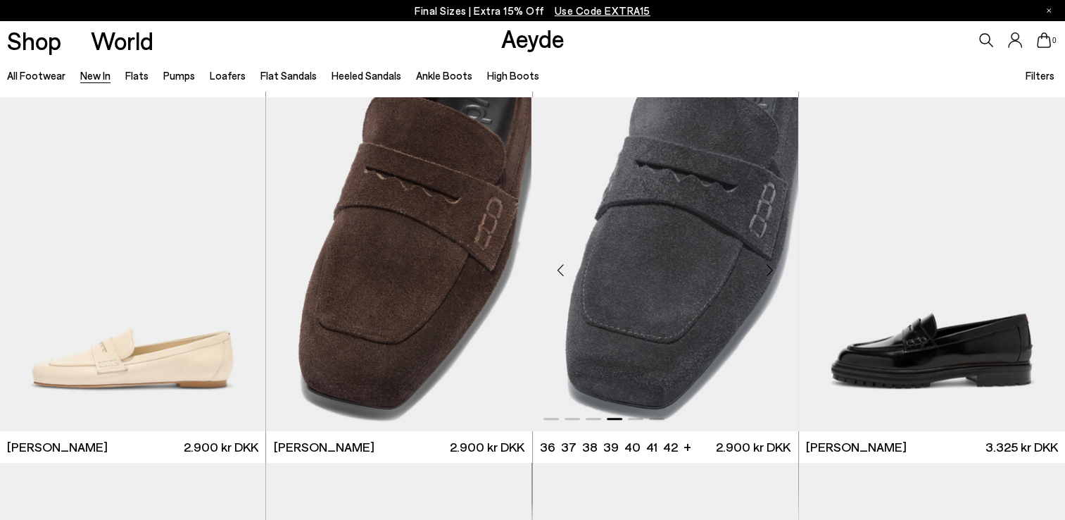
click at [767, 267] on div "Next slide" at bounding box center [770, 270] width 42 height 42
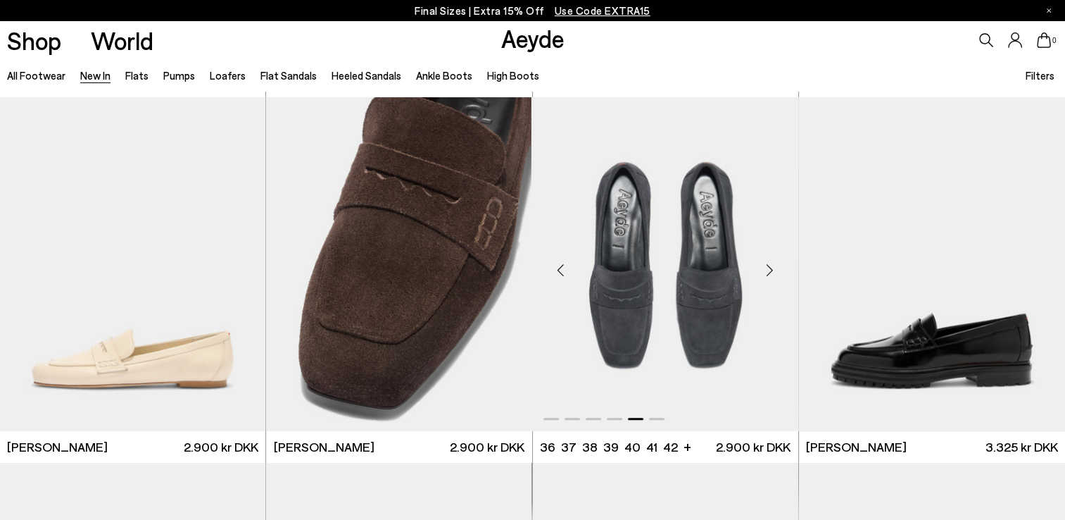
click at [767, 267] on div "Next slide" at bounding box center [770, 270] width 42 height 42
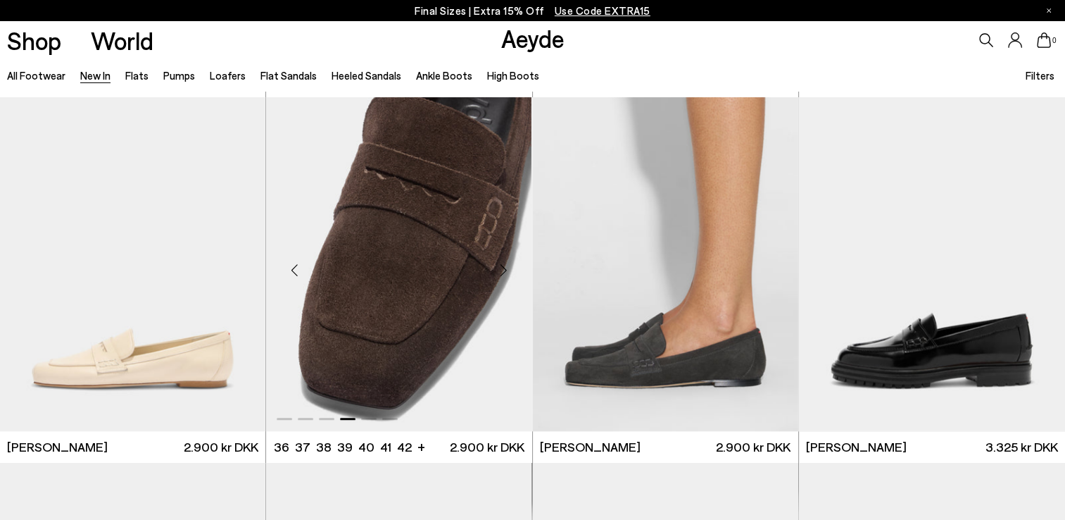
click at [498, 265] on div "Next slide" at bounding box center [504, 270] width 42 height 42
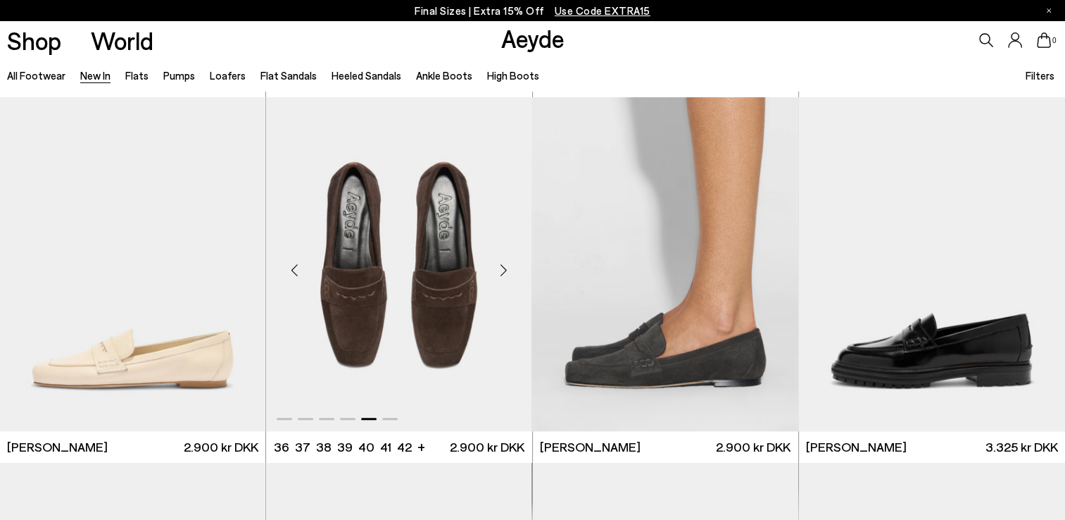
click at [498, 265] on div "Next slide" at bounding box center [504, 270] width 42 height 42
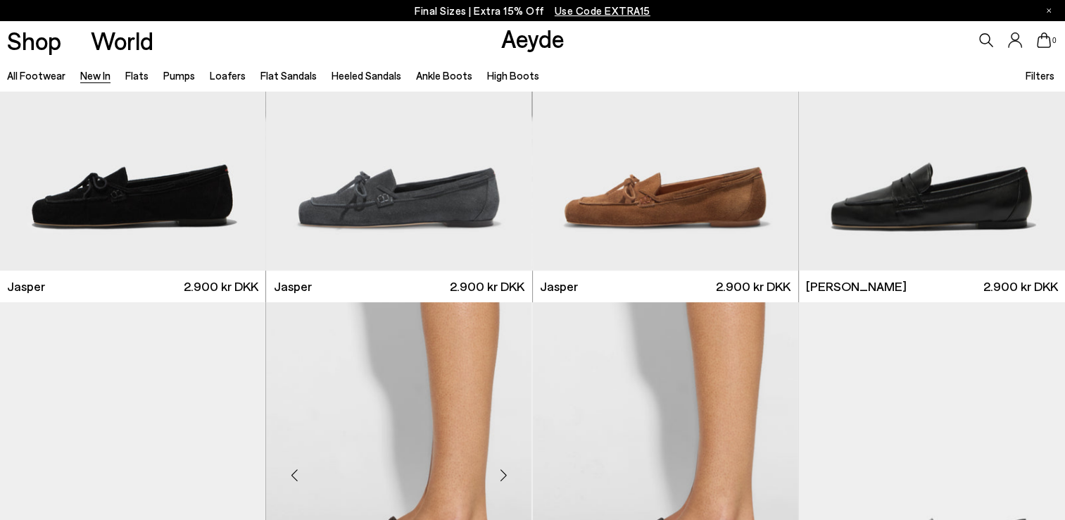
scroll to position [425, 0]
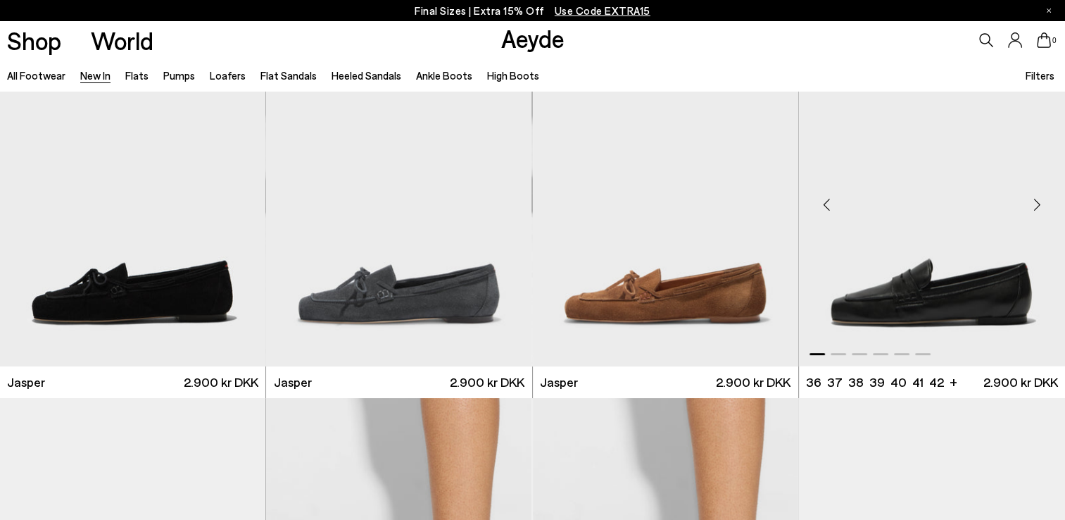
click at [1036, 198] on div "Next slide" at bounding box center [1037, 205] width 42 height 42
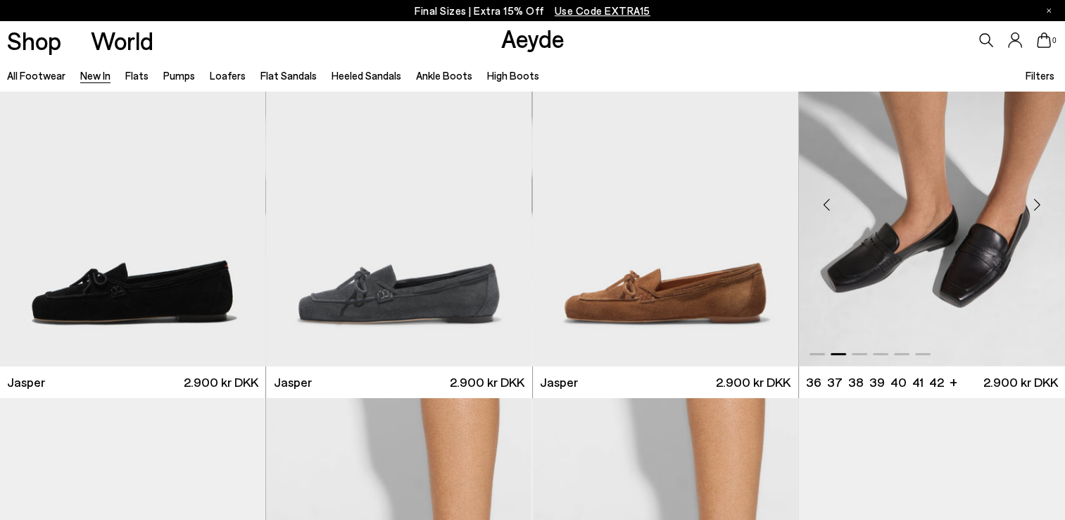
click at [1036, 198] on div "Next slide" at bounding box center [1037, 205] width 42 height 42
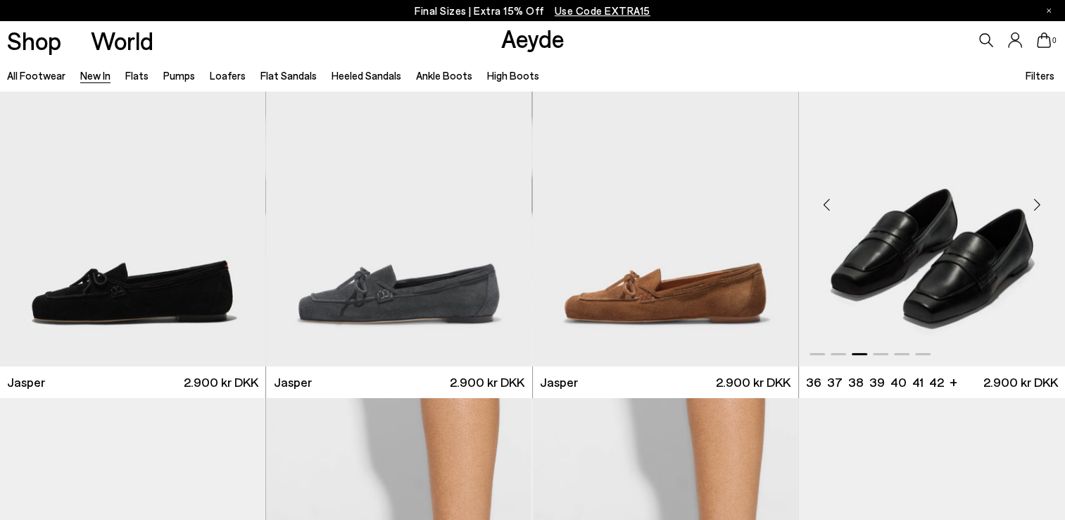
click at [1036, 198] on div "Next slide" at bounding box center [1037, 205] width 42 height 42
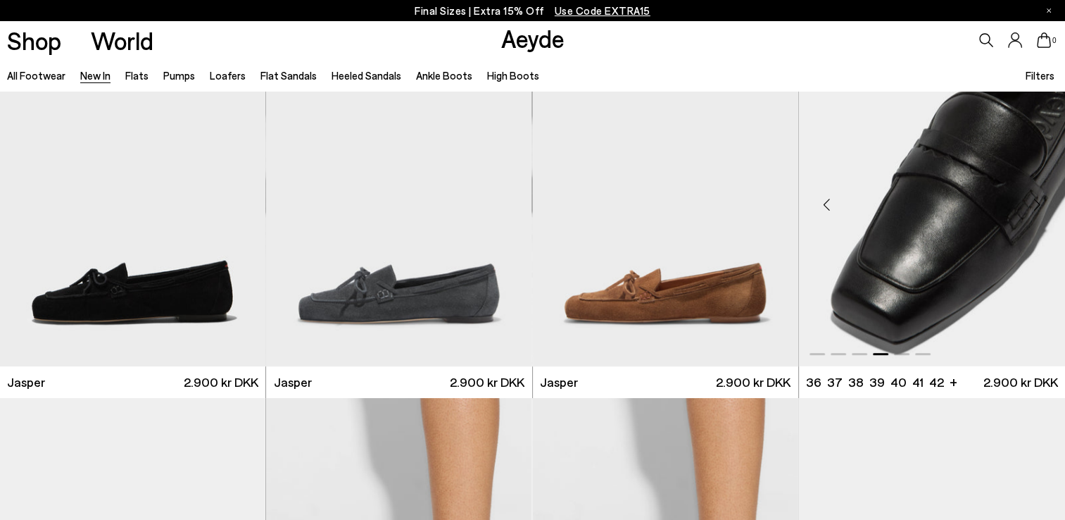
click at [1036, 198] on div "Next slide" at bounding box center [1037, 205] width 42 height 42
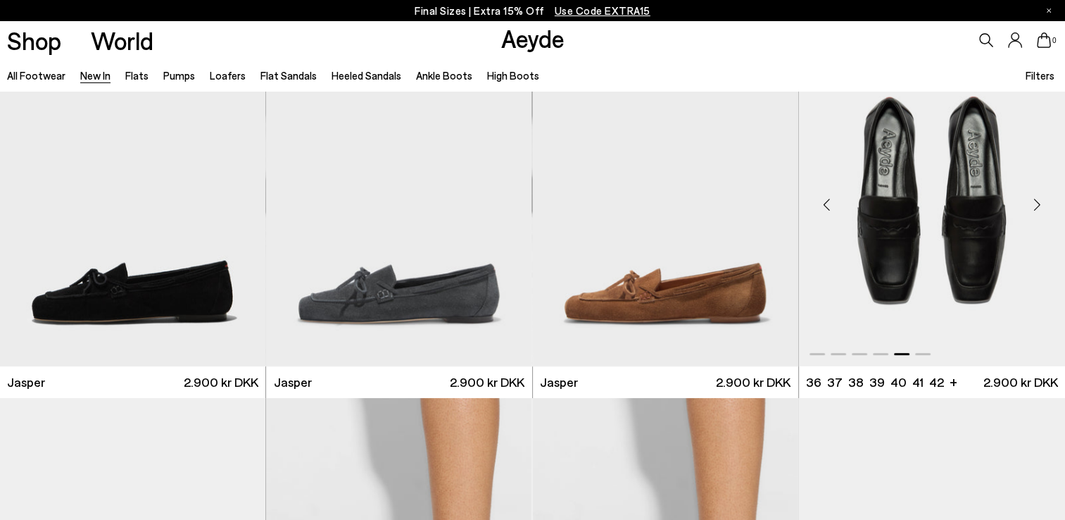
click at [1036, 198] on div "Next slide" at bounding box center [1037, 205] width 42 height 42
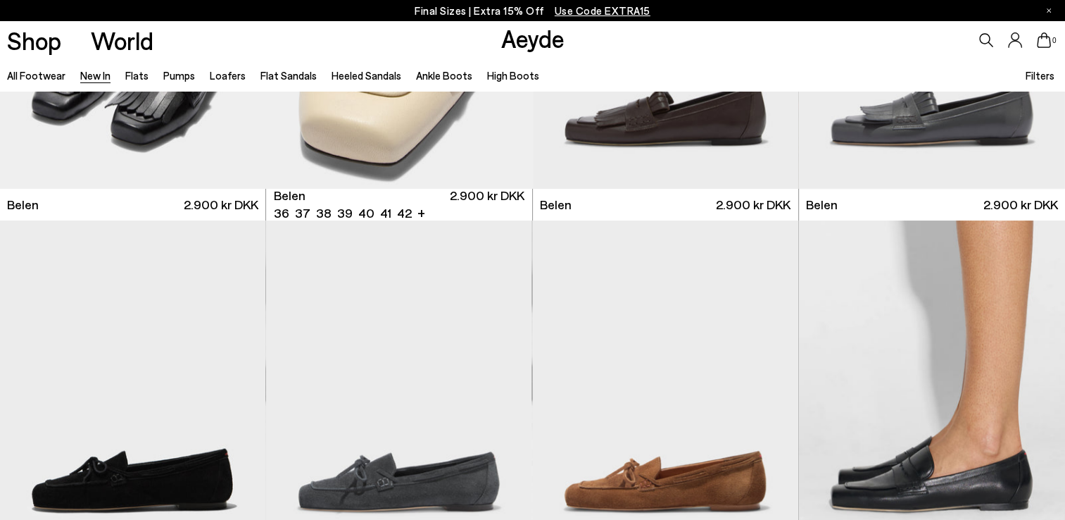
scroll to position [0, 0]
